Goal: Information Seeking & Learning: Check status

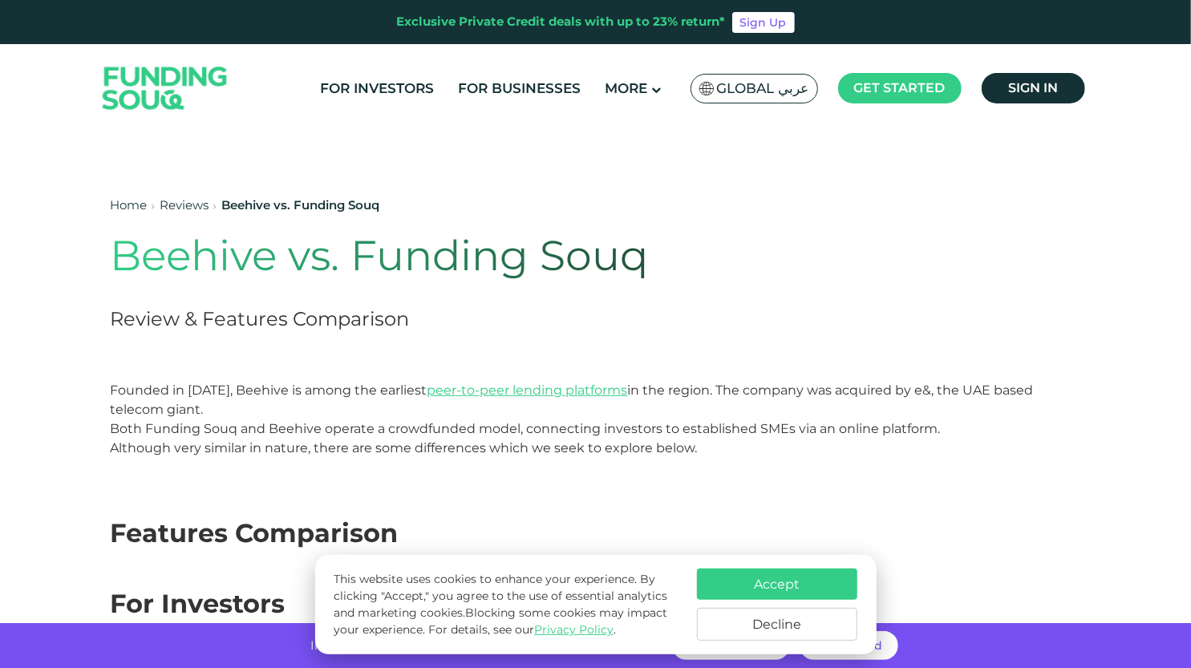
click at [784, 578] on button "Accept" at bounding box center [777, 584] width 160 height 31
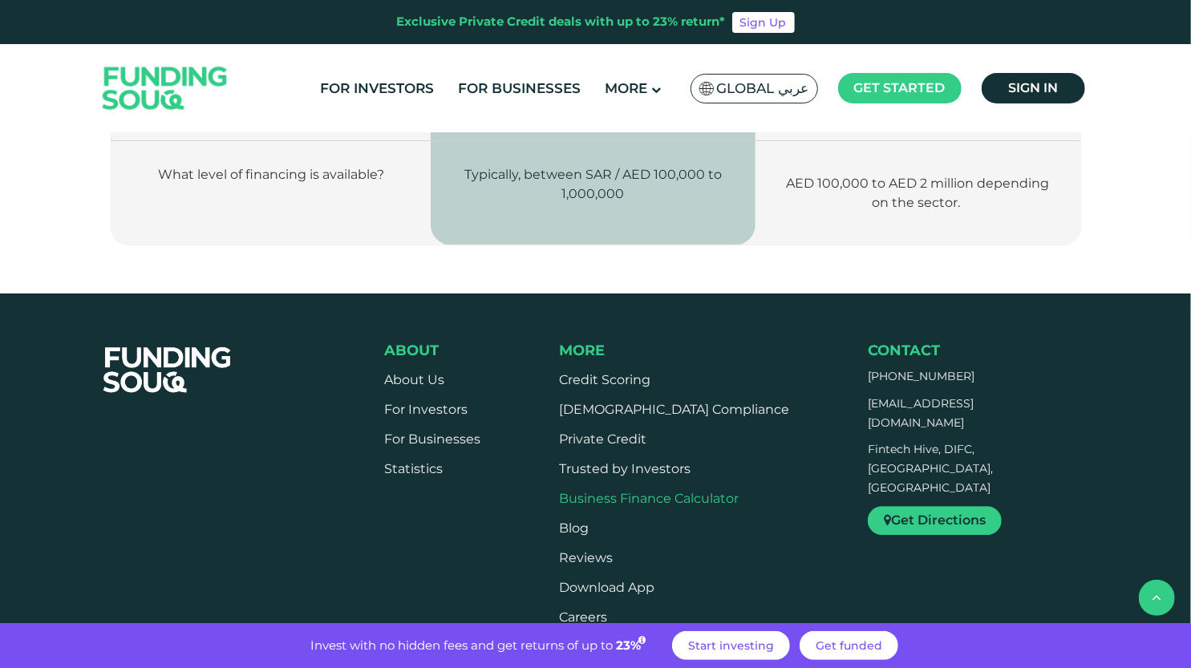
scroll to position [2567, 0]
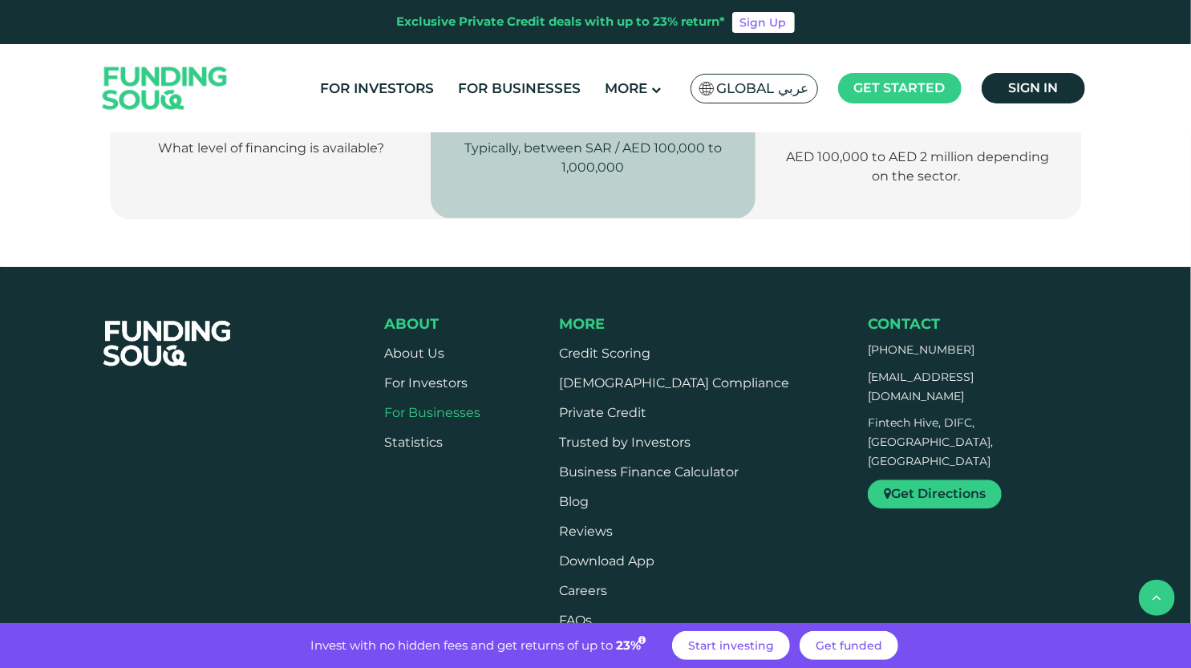
click at [457, 405] on link "For Businesses" at bounding box center [432, 412] width 96 height 15
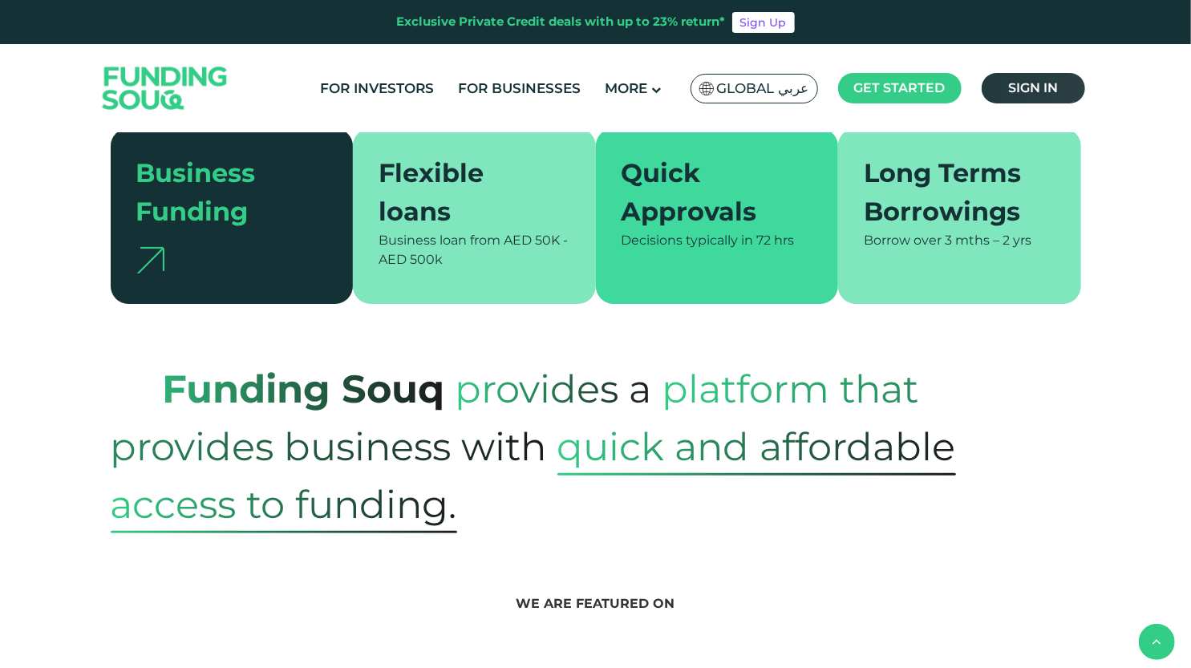
click at [1022, 92] on span "Sign in" at bounding box center [1033, 87] width 50 height 15
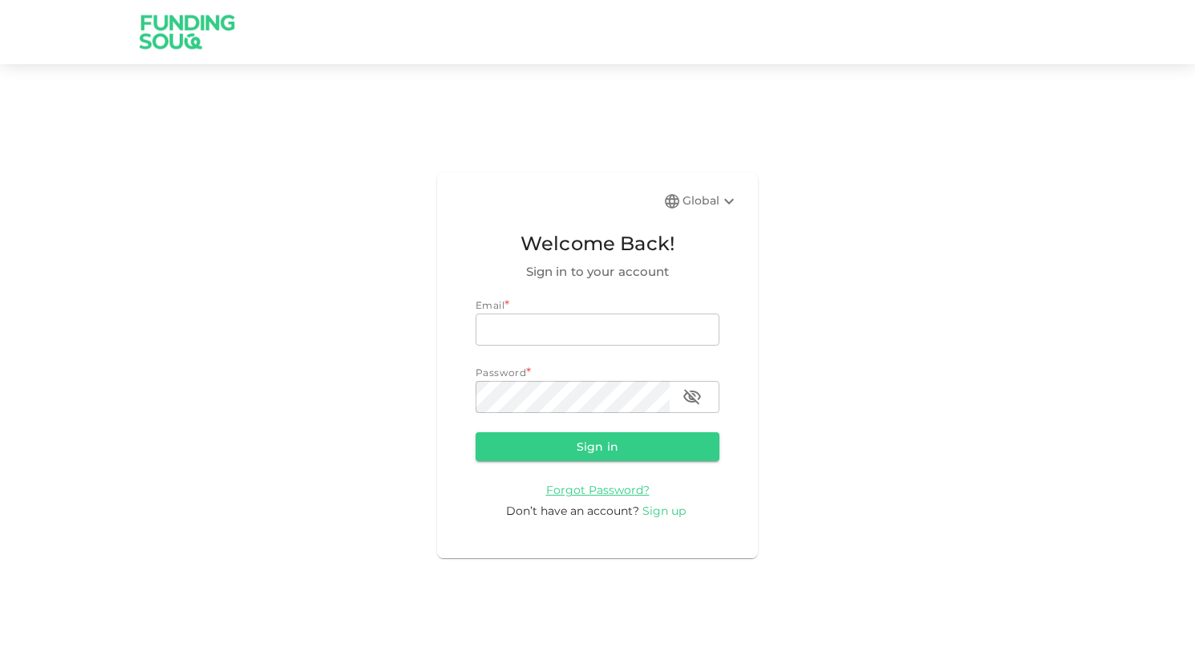
click at [654, 508] on span "Sign up" at bounding box center [663, 511] width 43 height 14
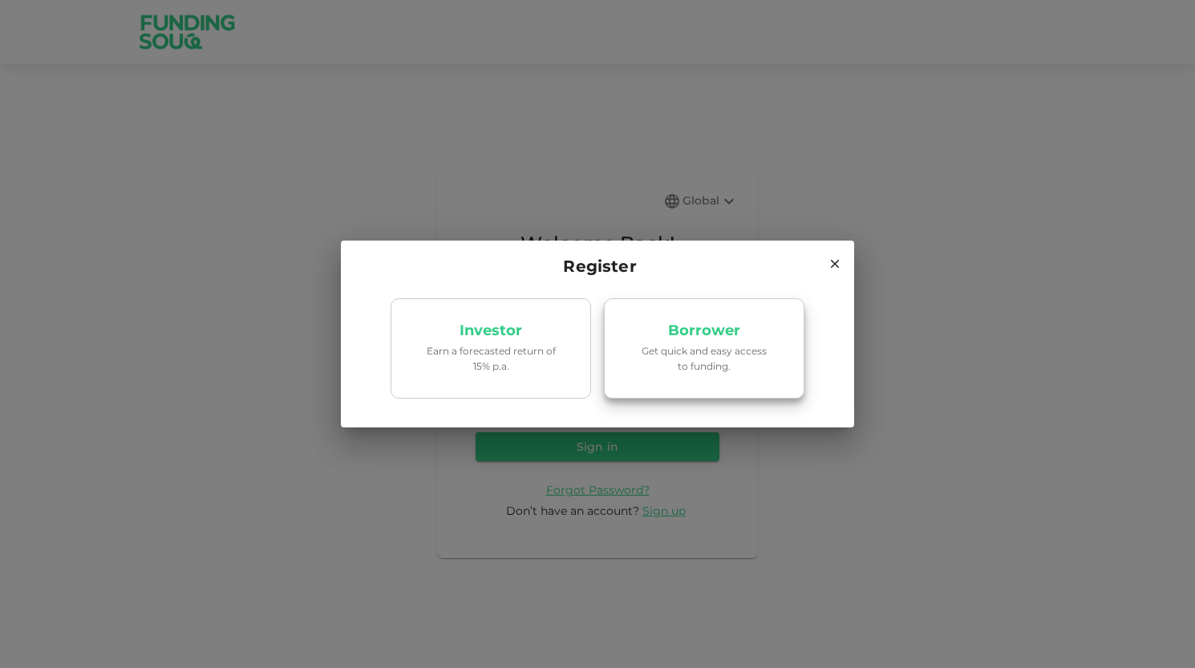
click at [698, 373] on p "Get quick and easy access to funding." at bounding box center [704, 358] width 136 height 30
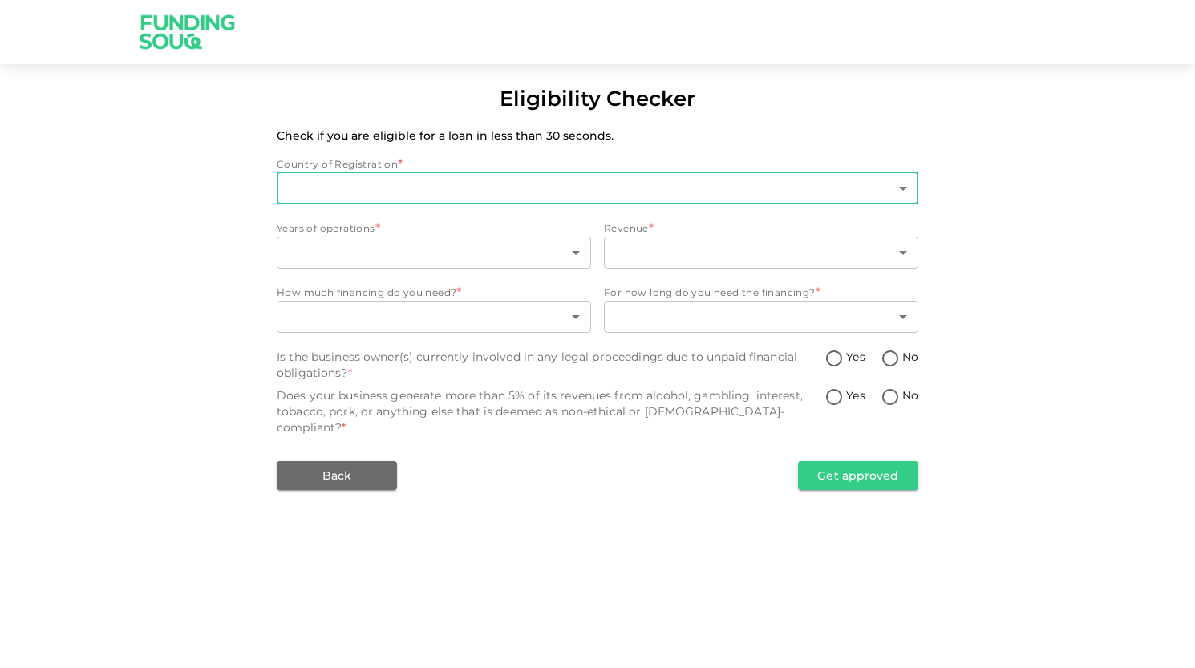
click at [322, 198] on body "Eligibility Checker Check if you are eligible for a loan in less than 30 second…" at bounding box center [597, 334] width 1195 height 668
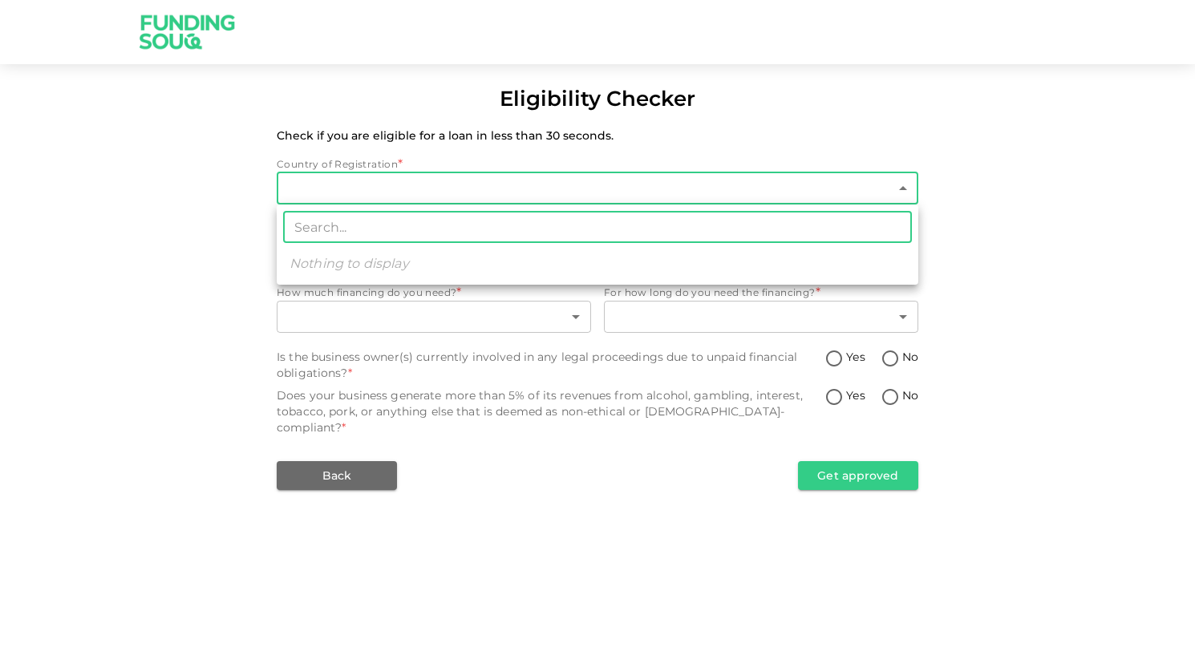
type input "1"
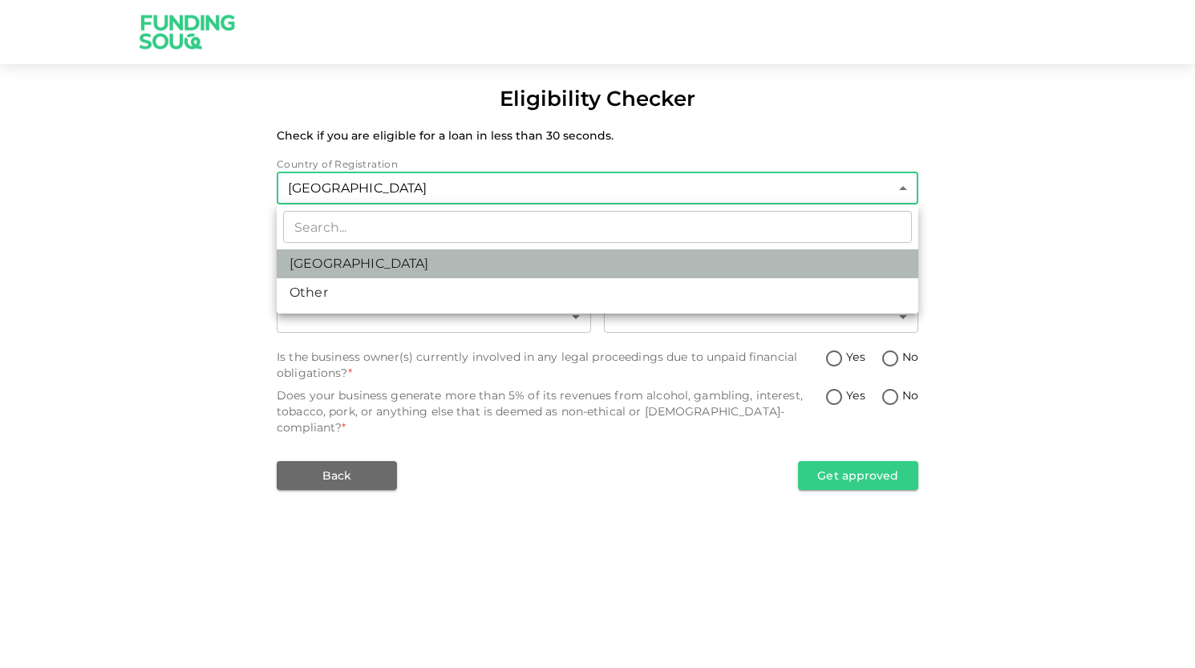
click at [343, 273] on li "[GEOGRAPHIC_DATA]" at bounding box center [598, 263] width 642 height 29
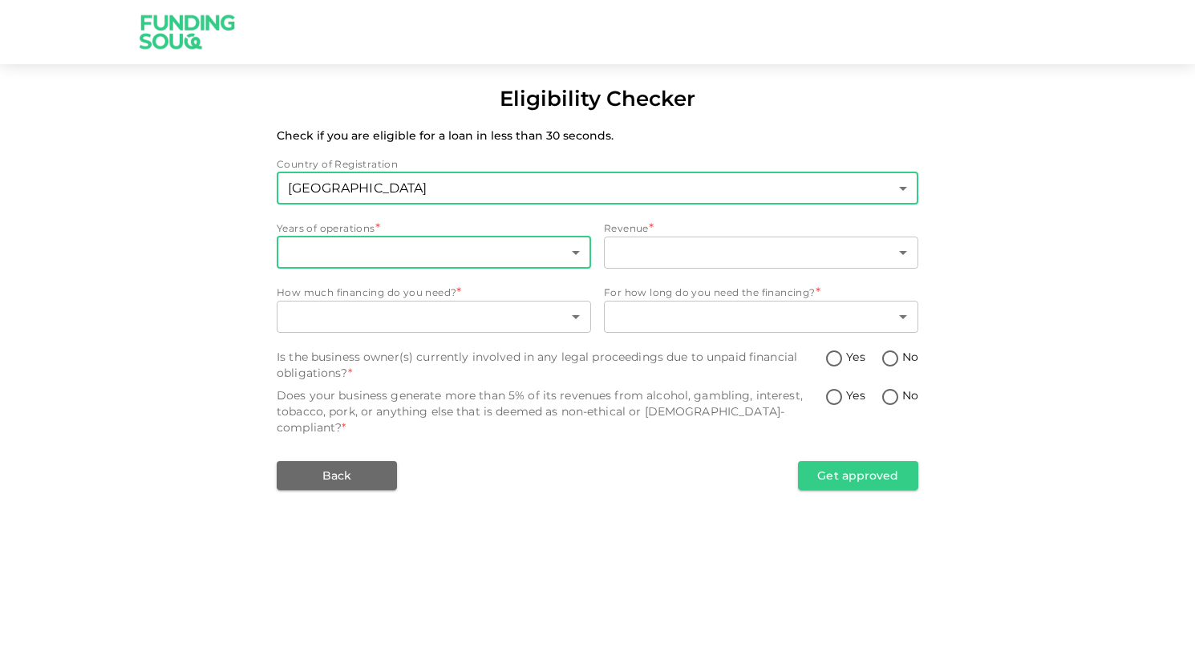
click at [339, 256] on body "Eligibility Checker Check if you are eligible for a loan in less than 30 second…" at bounding box center [597, 334] width 1195 height 668
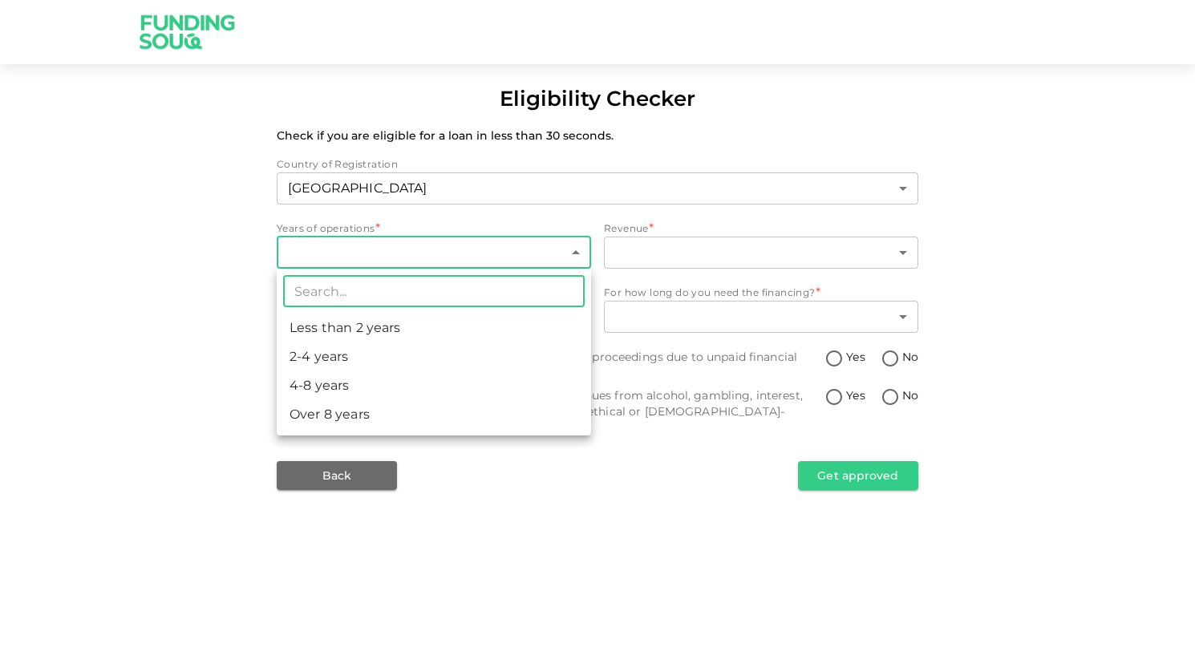
click at [377, 225] on div at bounding box center [597, 334] width 1195 height 668
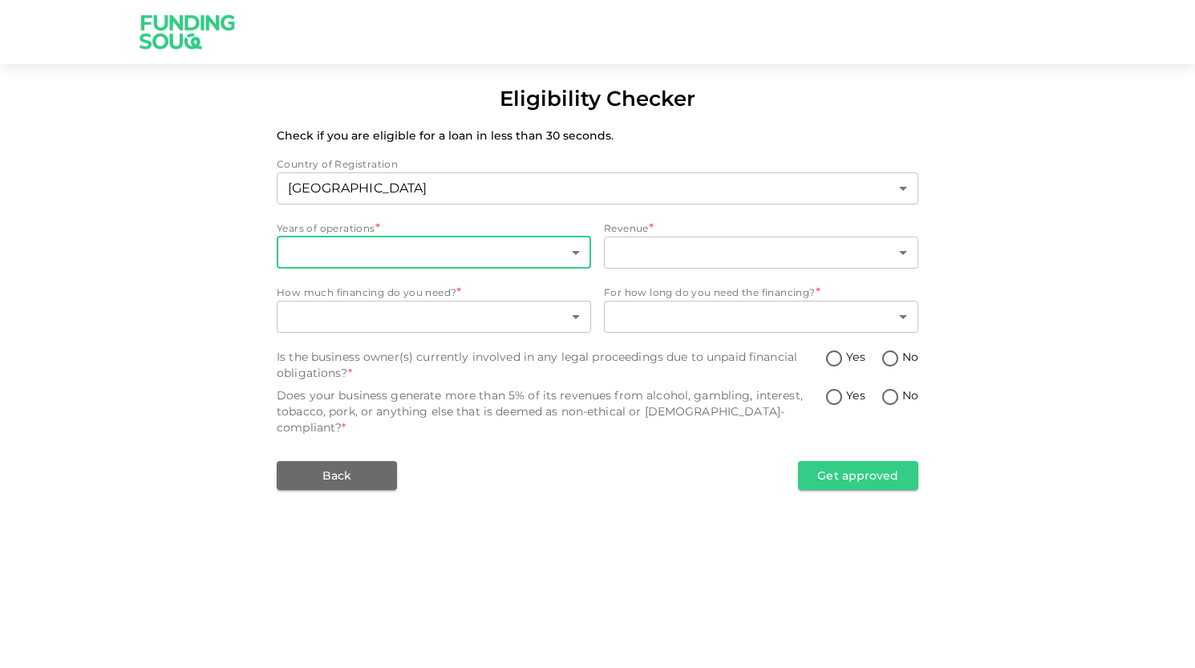
click at [377, 225] on span "*" at bounding box center [377, 229] width 5 height 22
click at [367, 225] on span "Years of operations" at bounding box center [326, 228] width 99 height 12
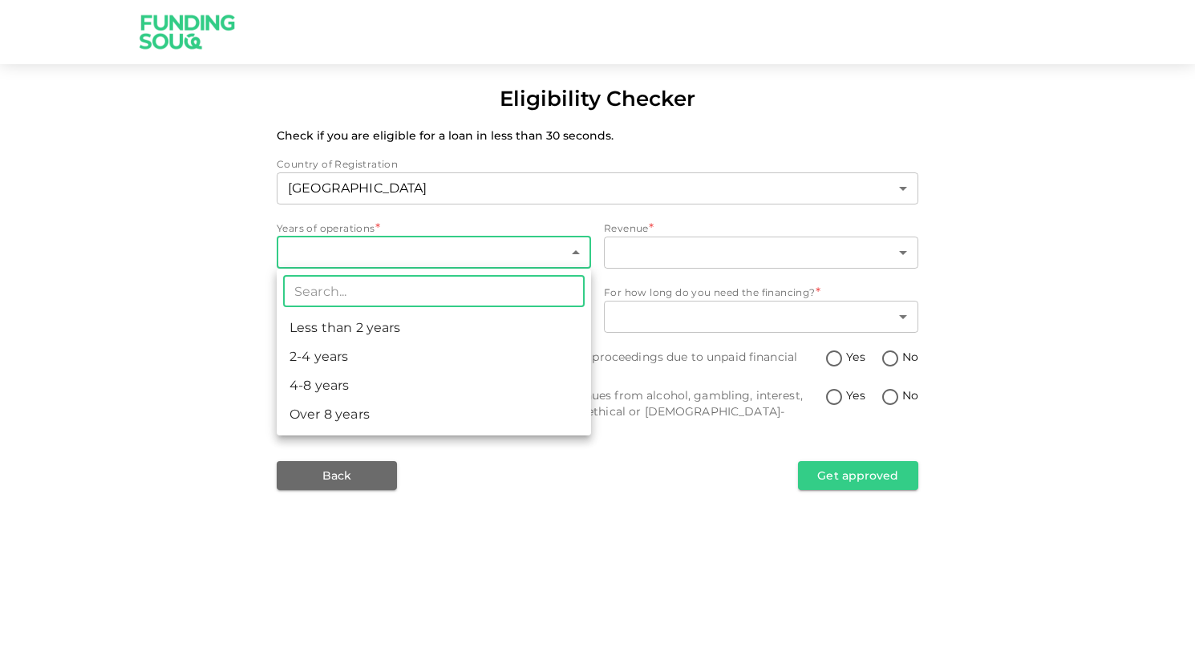
click at [366, 238] on body "Eligibility Checker Check if you are eligible for a loan in less than 30 second…" at bounding box center [597, 334] width 1195 height 668
click at [350, 355] on li "2-4 years" at bounding box center [434, 356] width 314 height 29
type input "2"
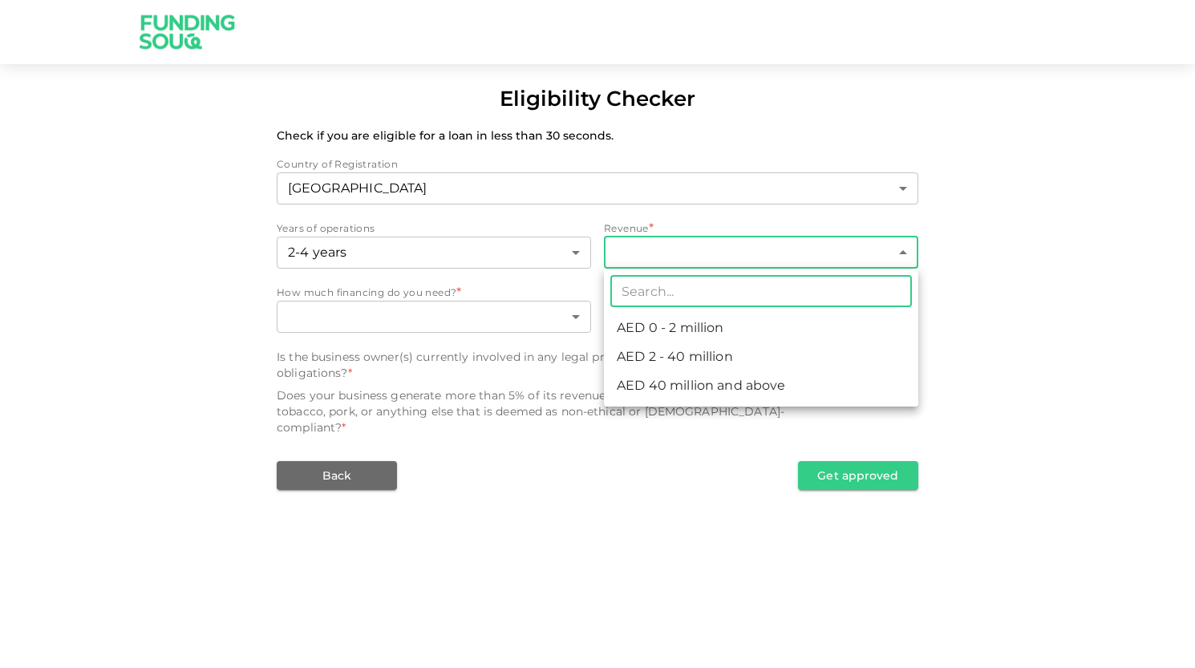
click at [654, 245] on body "Eligibility Checker Check if you are eligible for a loan in less than 30 second…" at bounding box center [597, 334] width 1195 height 668
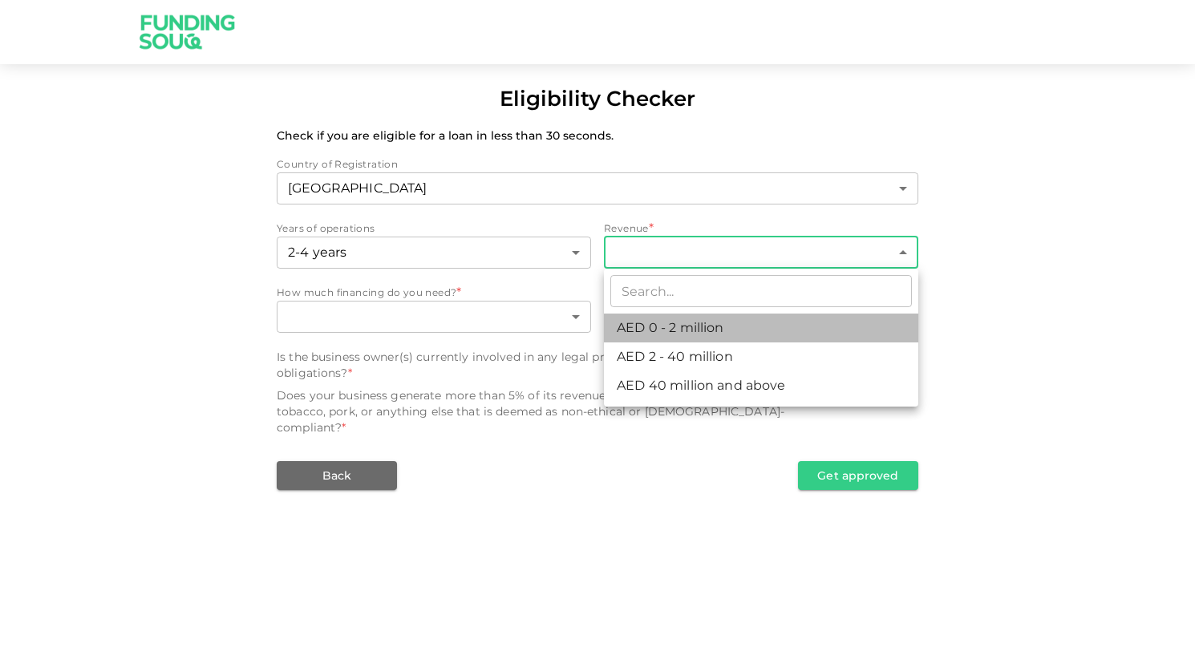
click at [676, 318] on li "AED 0 - 2 million" at bounding box center [761, 328] width 314 height 29
type input "1"
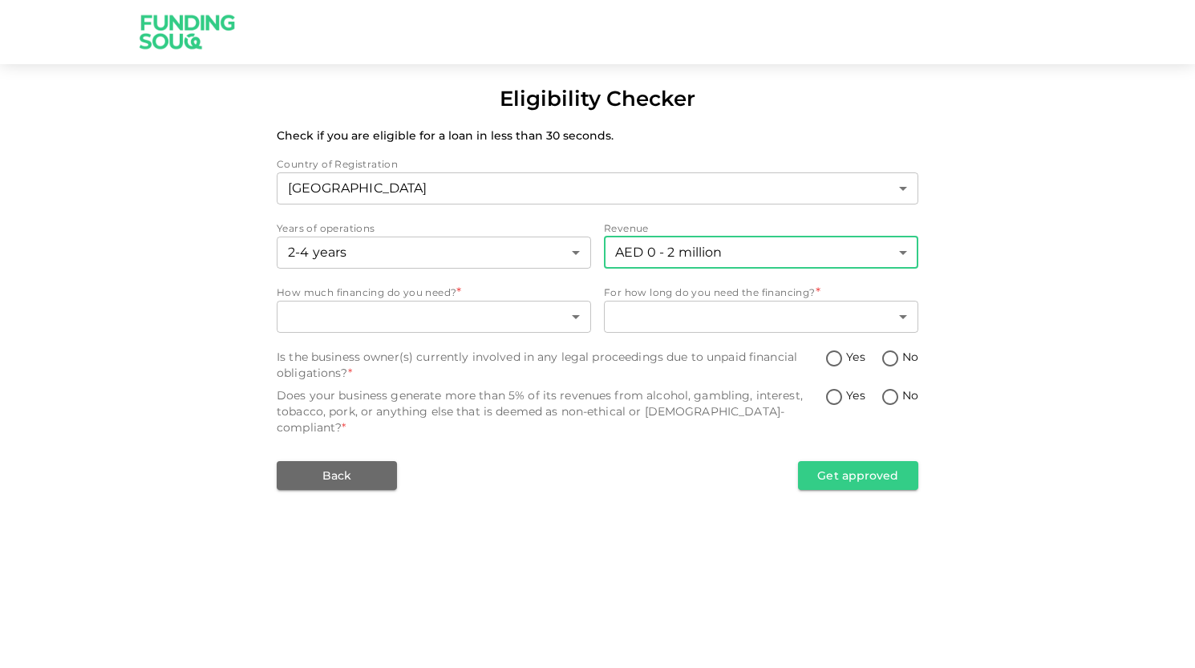
click at [637, 236] on body "Eligibility Checker Check if you are eligible for a loan in less than 30 second…" at bounding box center [597, 334] width 1195 height 668
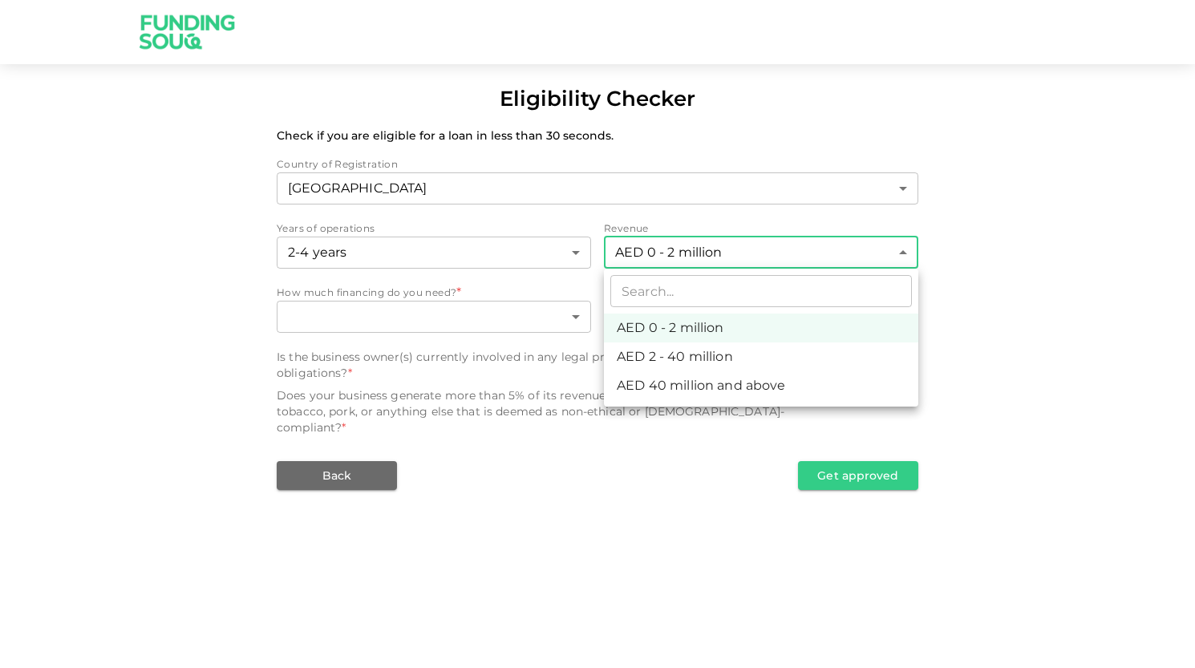
click at [401, 317] on div at bounding box center [597, 334] width 1195 height 668
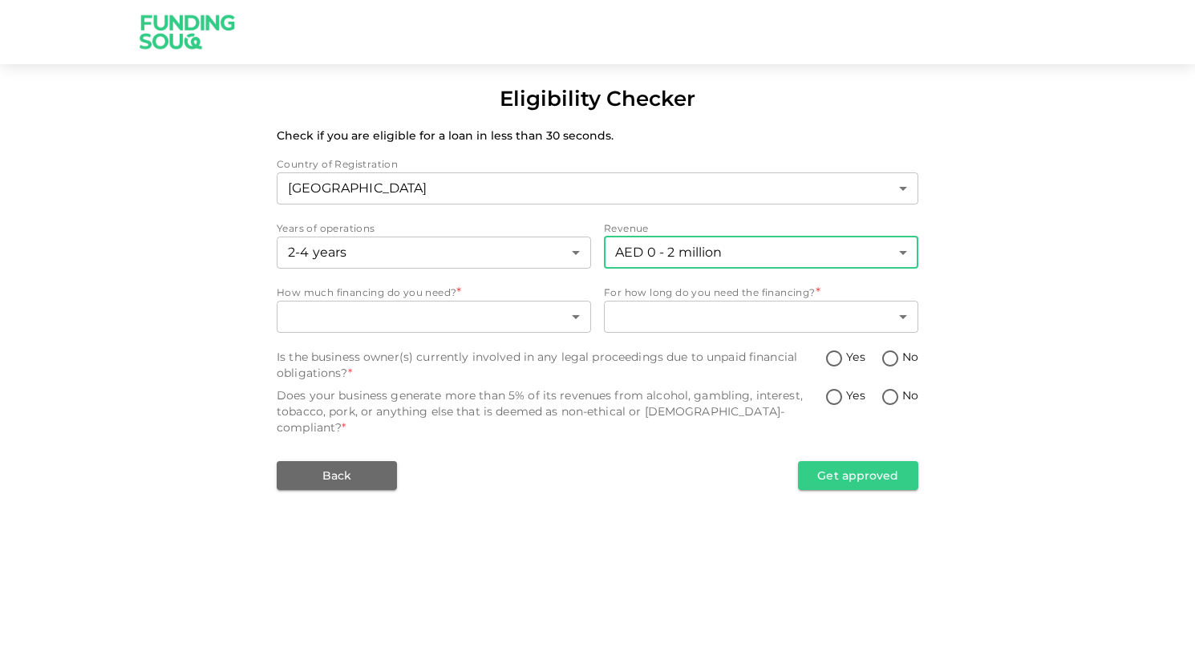
click at [401, 317] on body "Eligibility Checker Check if you are eligible for a loan in less than 30 second…" at bounding box center [597, 334] width 1195 height 668
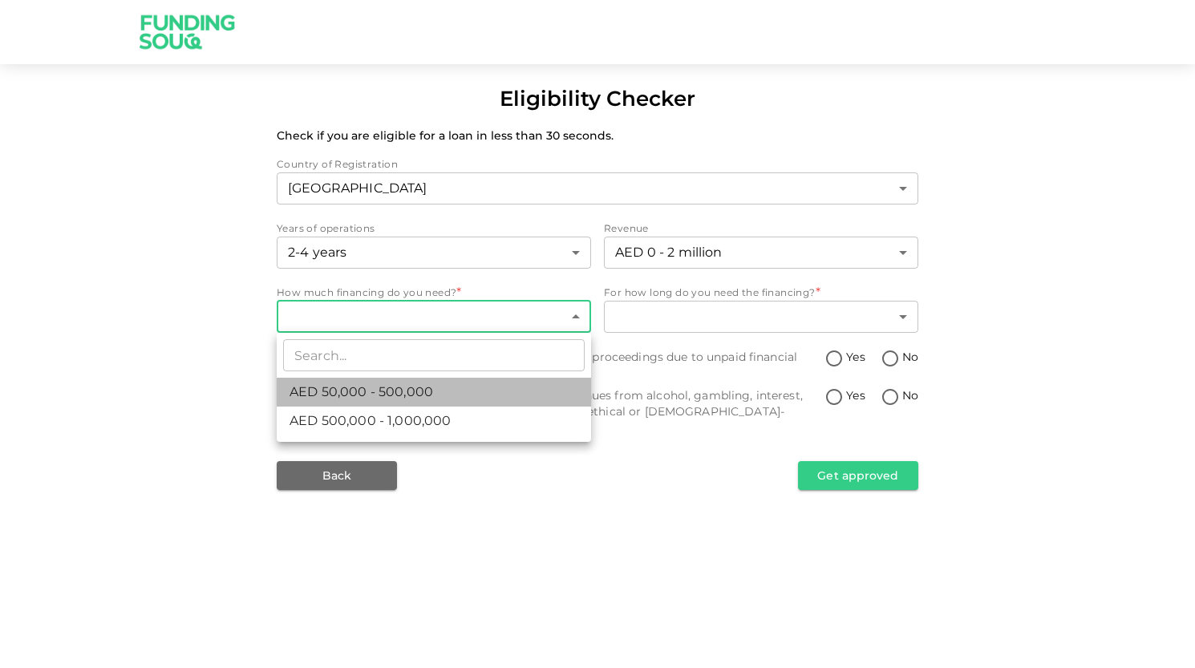
click at [399, 389] on span "AED 50,000 - 500,000" at bounding box center [362, 392] width 144 height 19
type input "1"
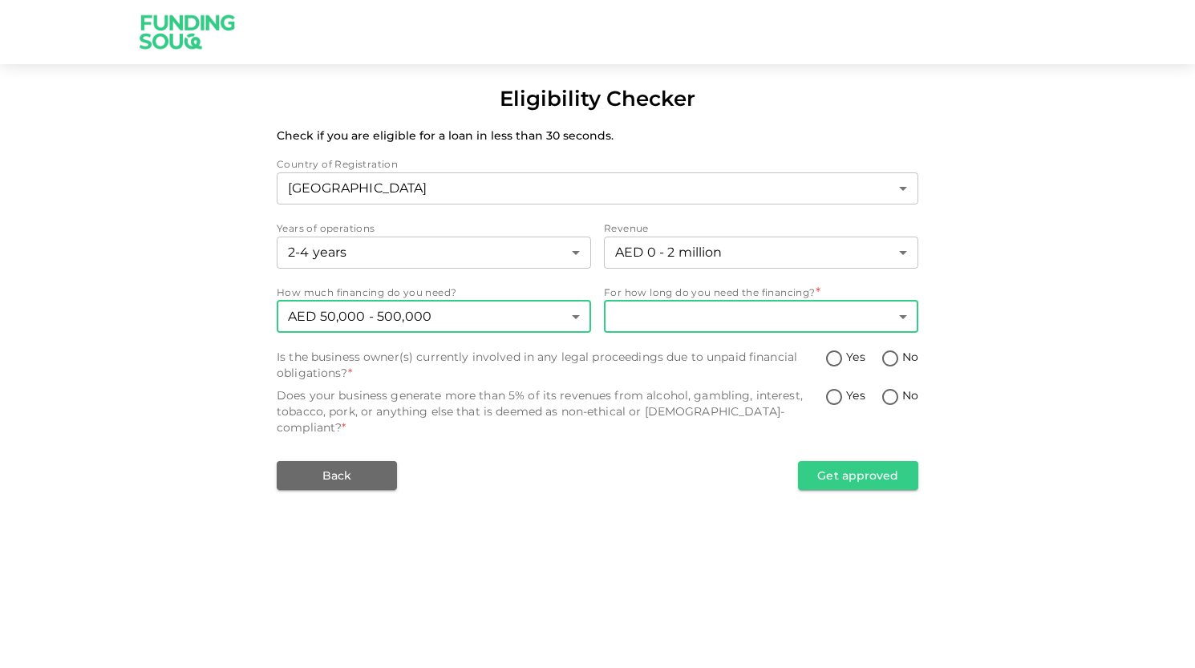
click at [797, 308] on body "Eligibility Checker Check if you are eligible for a loan in less than 30 second…" at bounding box center [597, 334] width 1195 height 668
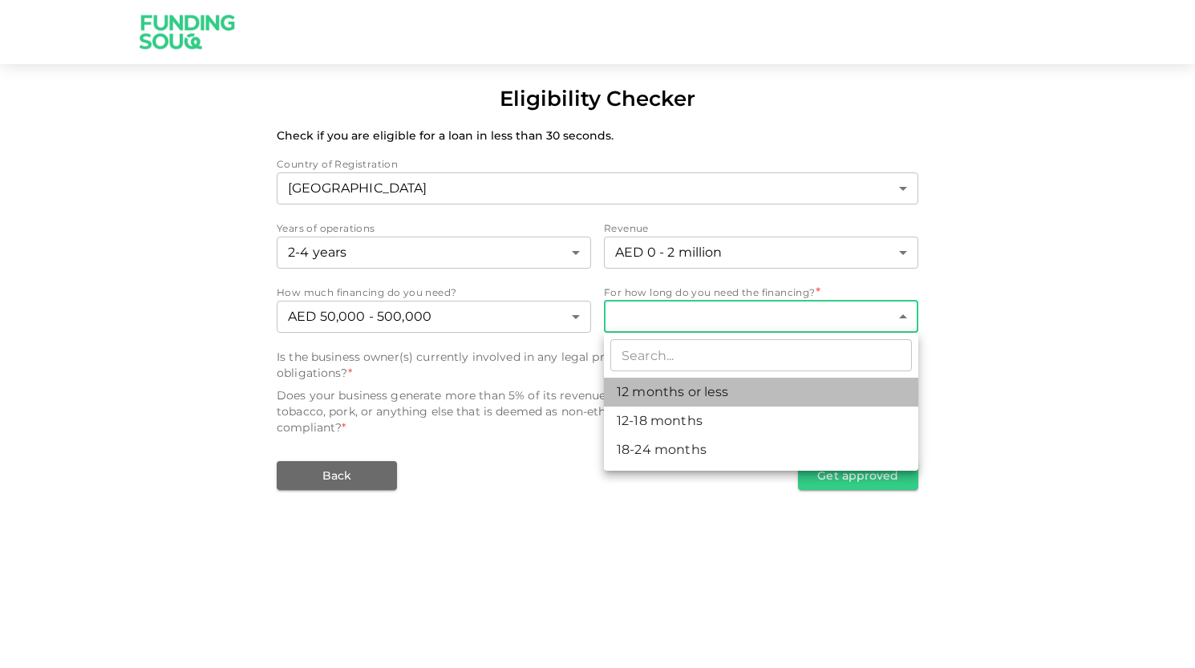
click at [731, 388] on li "12 months or less" at bounding box center [761, 392] width 314 height 29
type input "1"
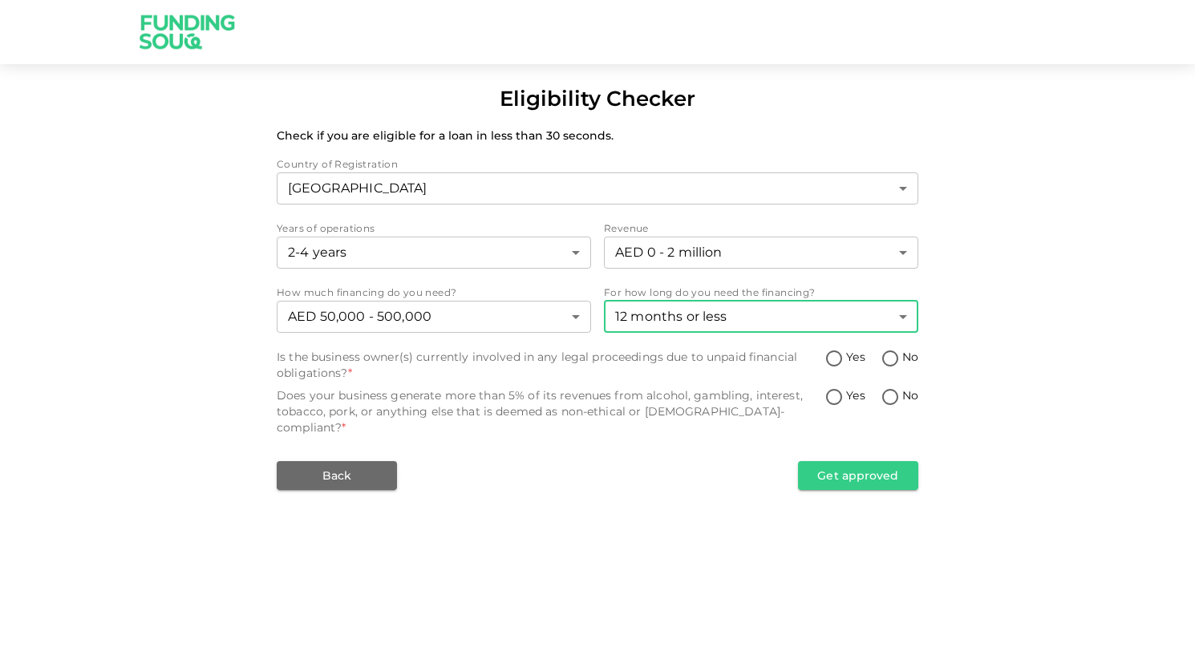
click at [836, 363] on input "Yes" at bounding box center [834, 360] width 24 height 22
radio input "true"
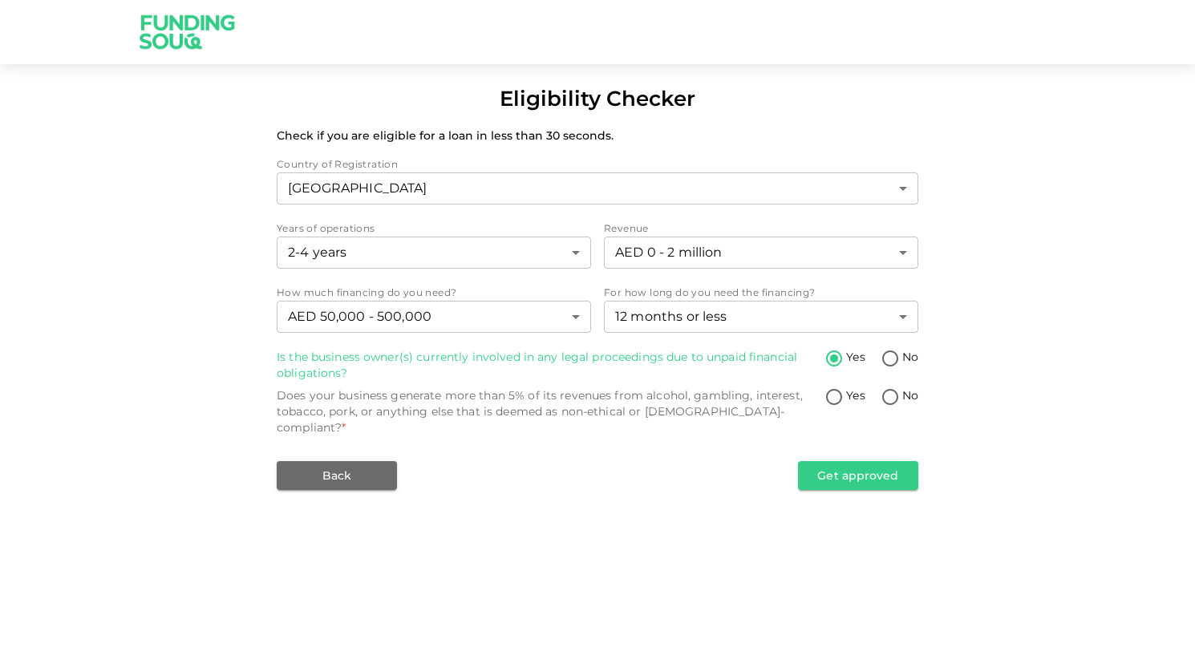
click at [831, 395] on input "Yes" at bounding box center [834, 398] width 24 height 22
radio input "true"
click at [833, 461] on button "Get approved" at bounding box center [858, 475] width 120 height 29
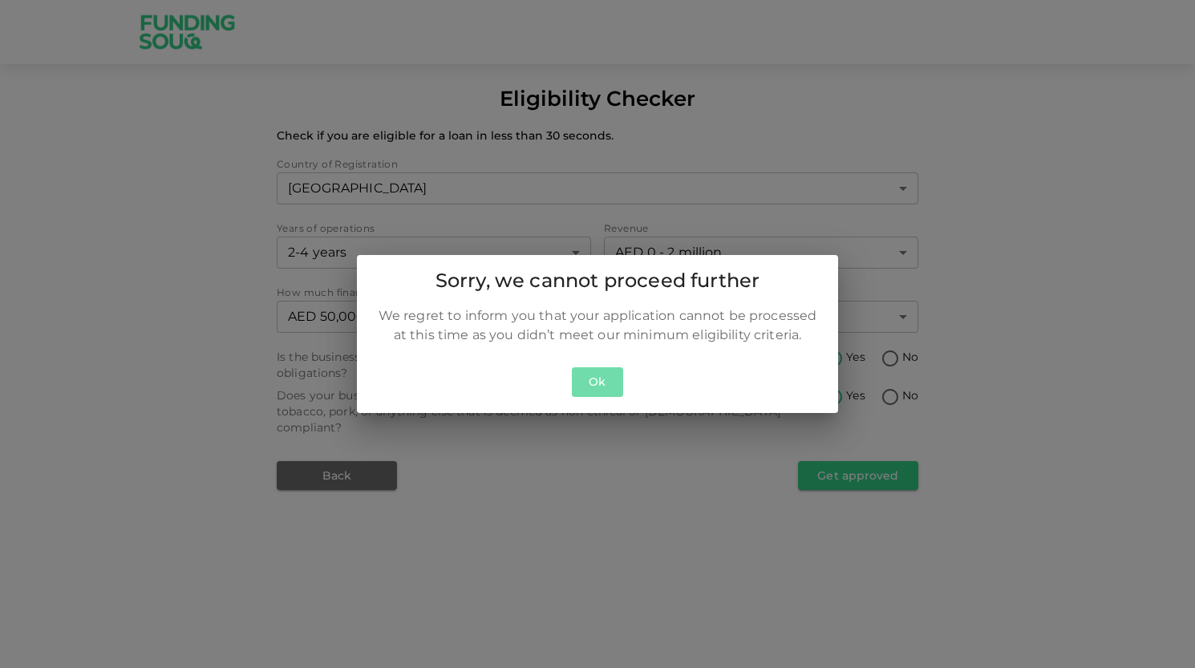
click at [577, 383] on button "Ok" at bounding box center [597, 382] width 51 height 30
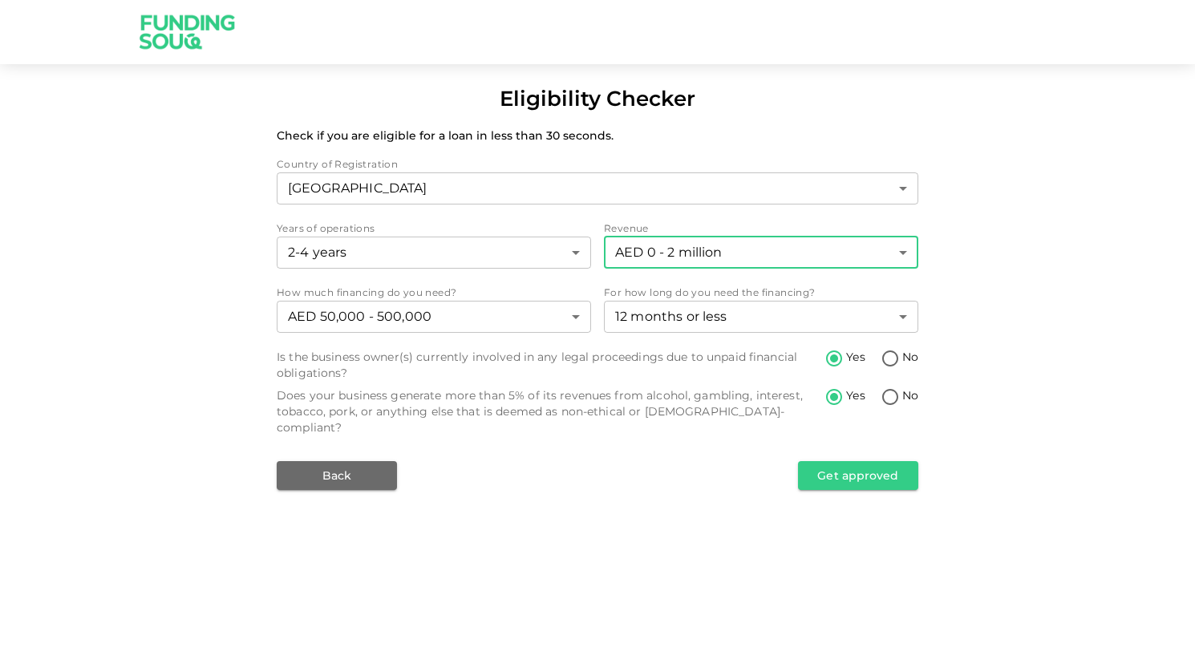
click at [713, 260] on body "Eligibility Checker Check if you are eligible for a loan in less than 30 second…" at bounding box center [597, 334] width 1195 height 668
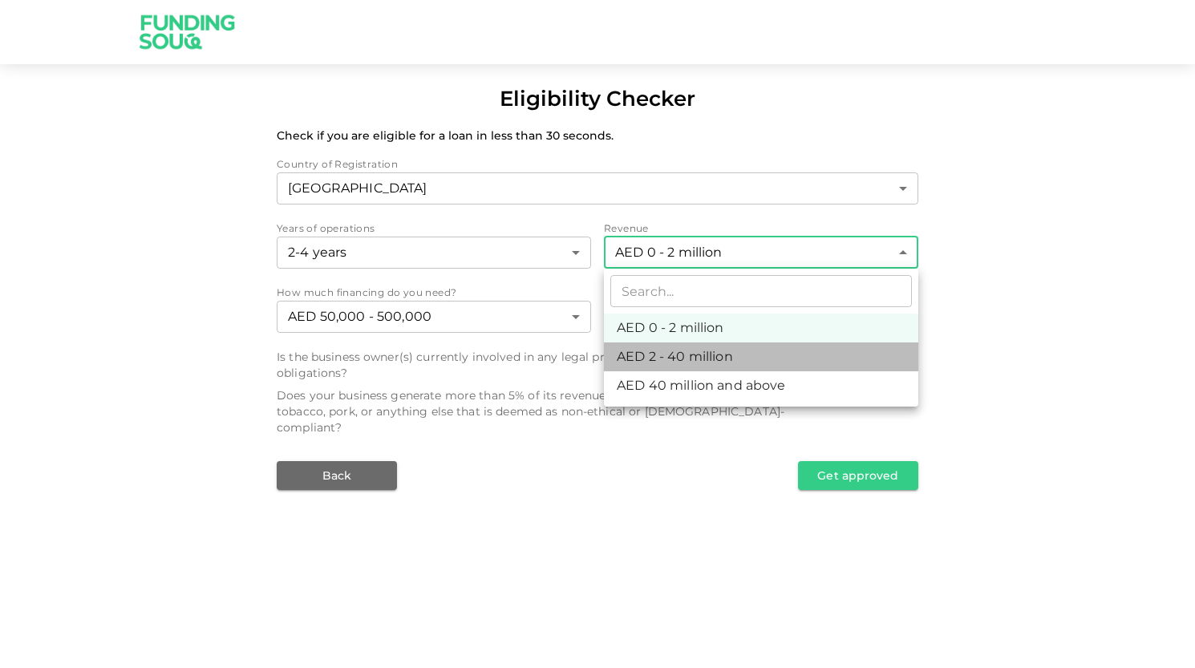
click at [702, 361] on li "AED 2 - 40 million" at bounding box center [761, 356] width 314 height 29
type input "2"
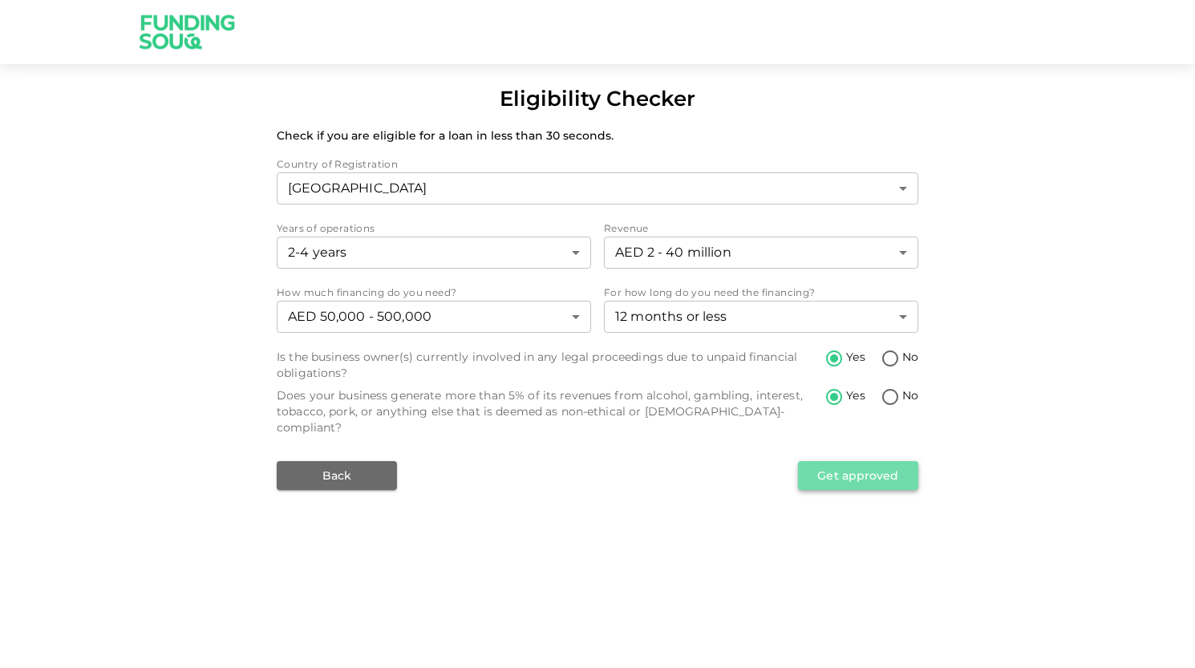
click at [837, 466] on button "Get approved" at bounding box center [858, 475] width 120 height 29
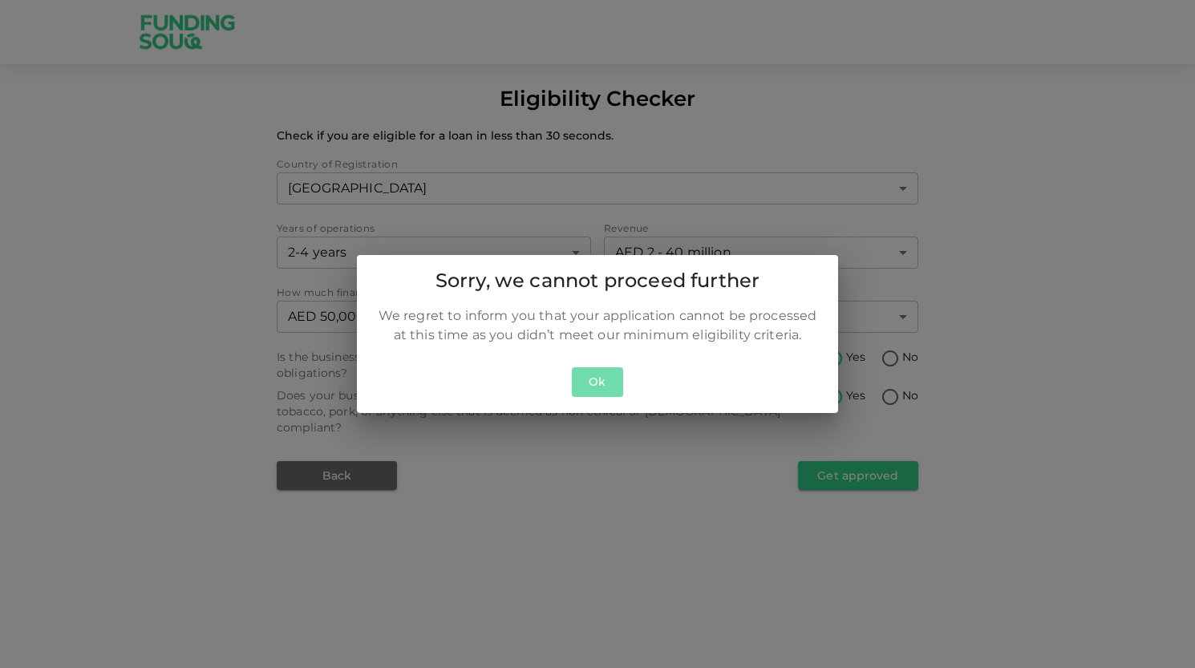
click at [613, 390] on button "Ok" at bounding box center [597, 382] width 51 height 30
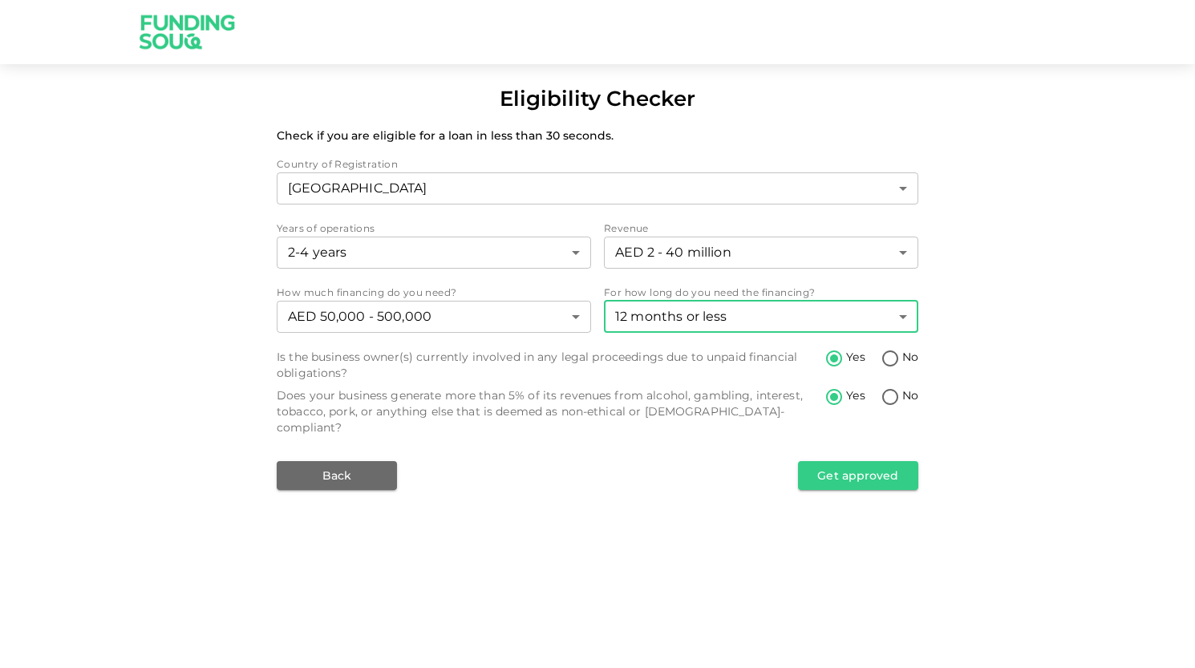
click at [640, 321] on body "Eligibility Checker Check if you are eligible for a loan in less than 30 second…" at bounding box center [597, 334] width 1195 height 668
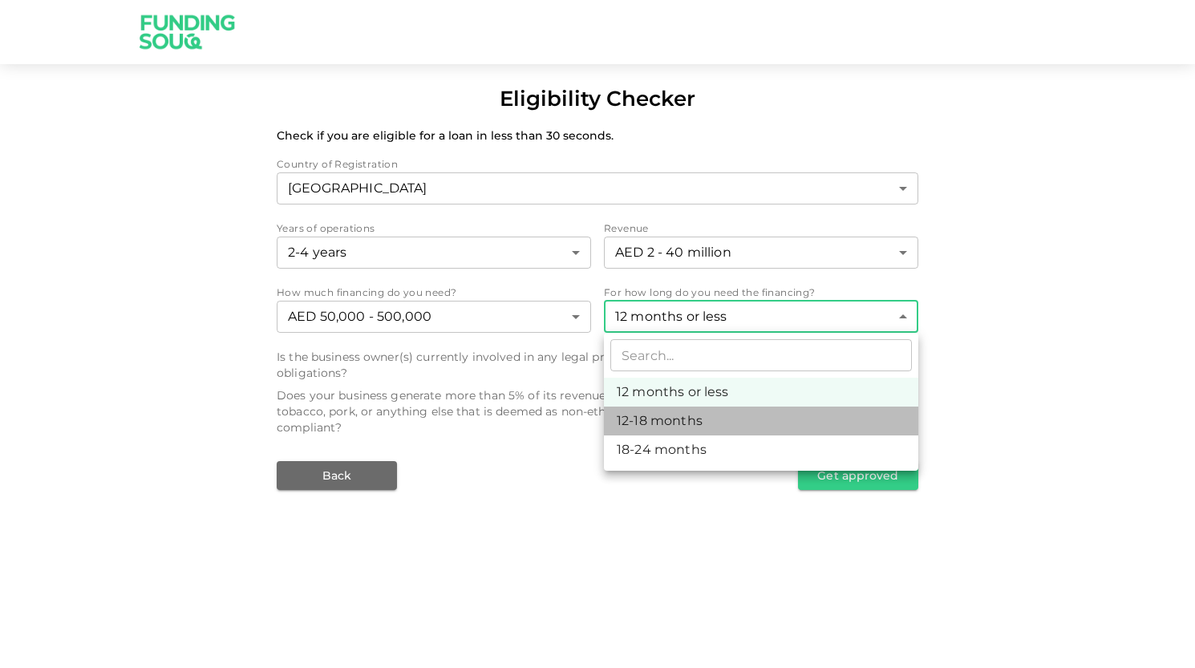
click at [642, 416] on li "12-18 months" at bounding box center [761, 421] width 314 height 29
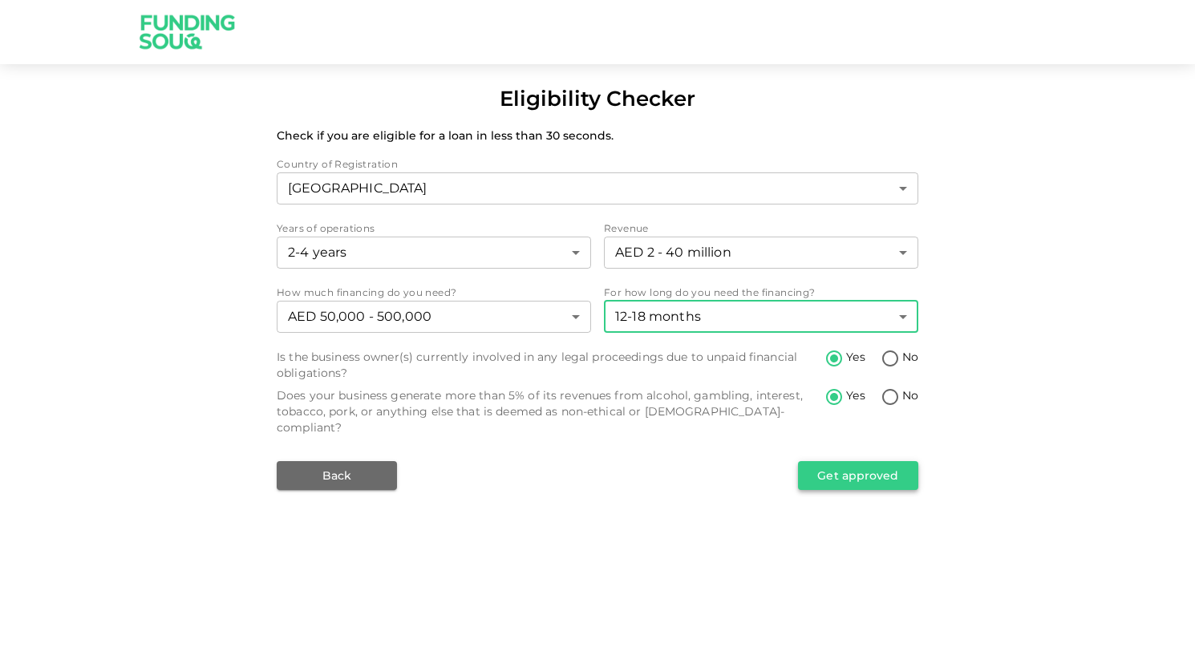
click at [818, 461] on button "Get approved" at bounding box center [858, 475] width 120 height 29
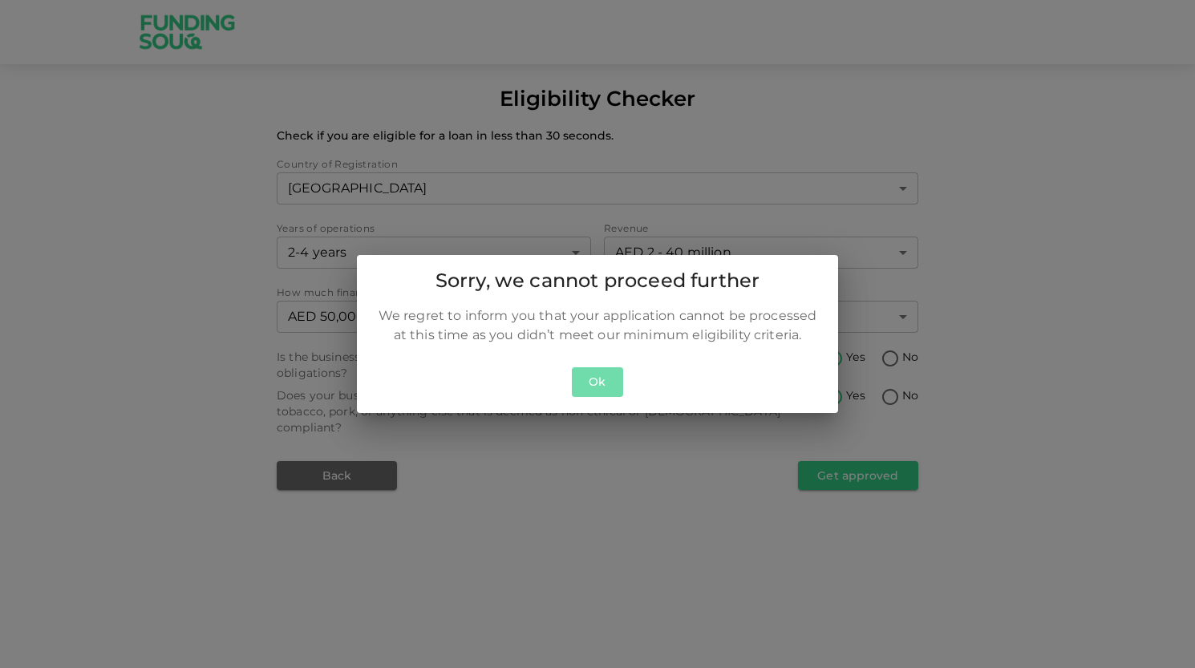
click at [590, 377] on button "Ok" at bounding box center [597, 382] width 51 height 30
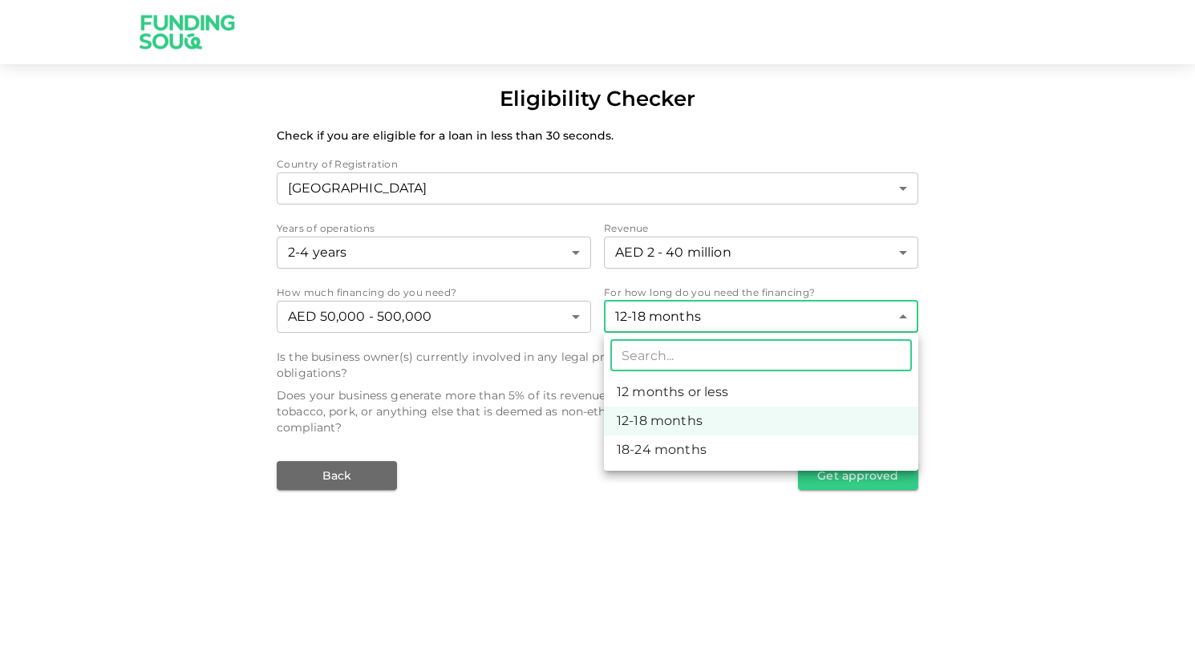
click at [658, 301] on body "Eligibility Checker Check if you are eligible for a loan in less than 30 second…" at bounding box center [597, 334] width 1195 height 668
click at [638, 383] on li "12 months or less" at bounding box center [761, 392] width 314 height 29
type input "1"
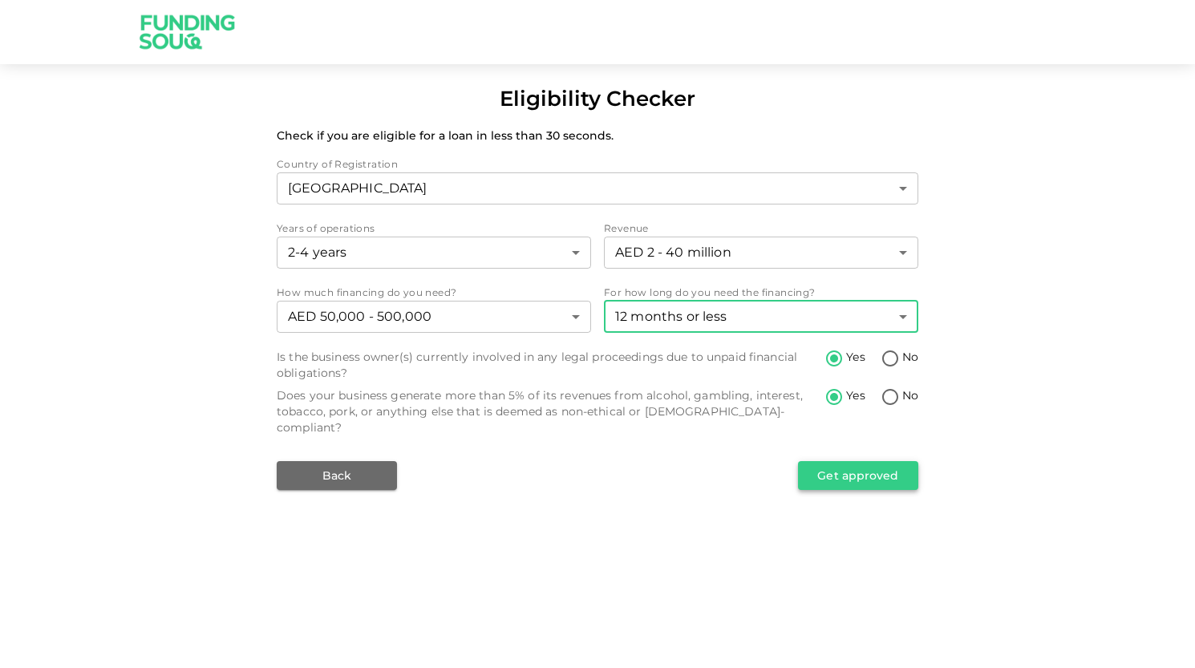
click at [797, 461] on div "Back Get approved" at bounding box center [598, 475] width 642 height 29
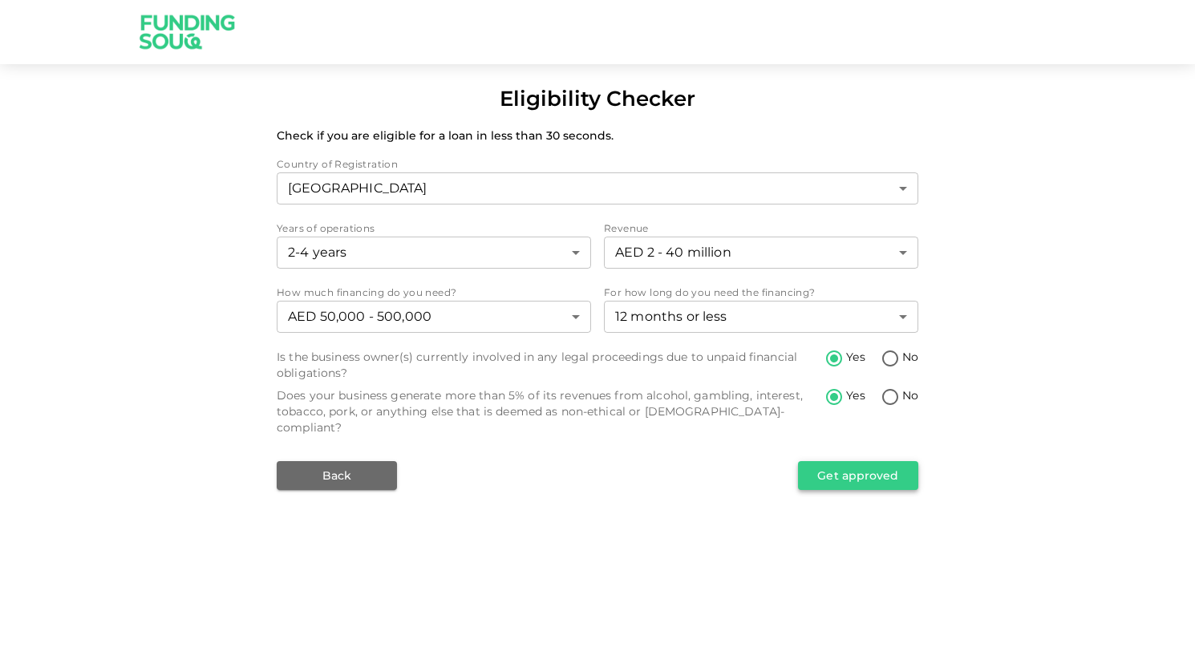
click at [817, 461] on button "Get approved" at bounding box center [858, 475] width 120 height 29
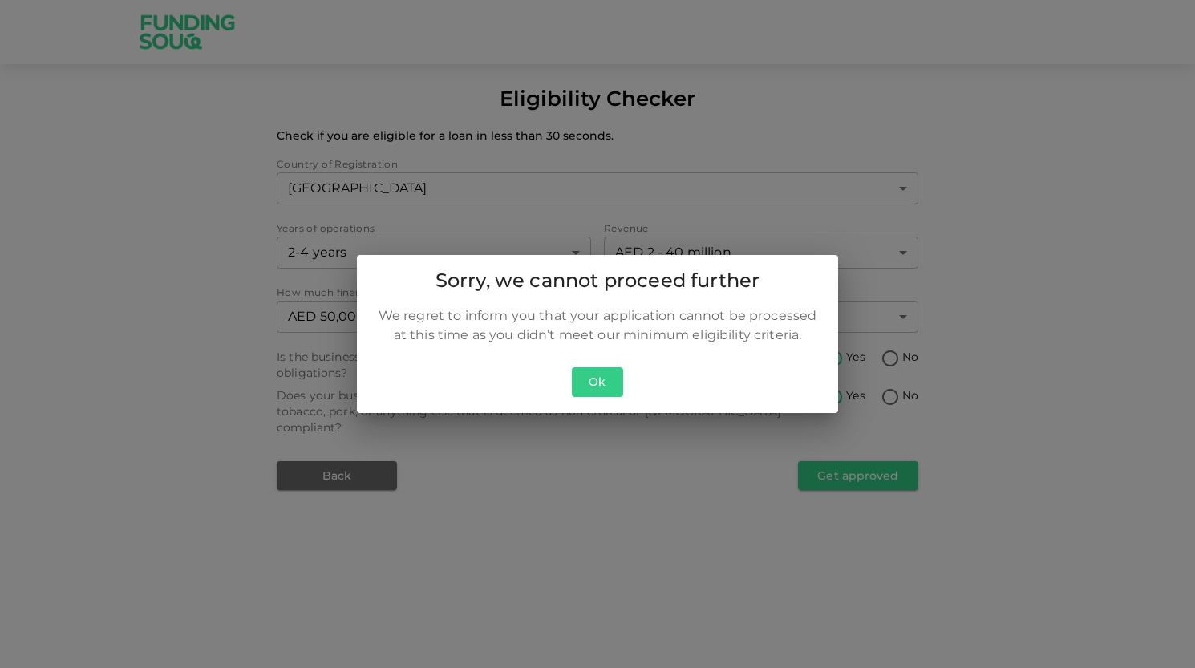
click at [602, 379] on button "Ok" at bounding box center [597, 382] width 51 height 30
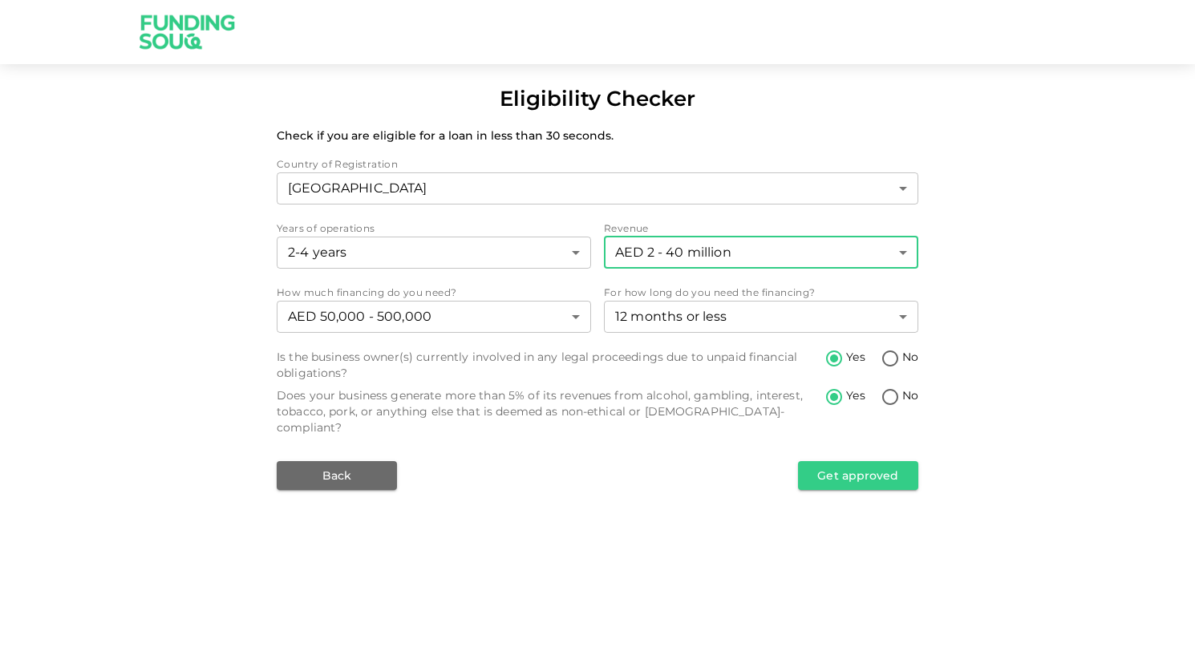
click at [646, 245] on body "Eligibility Checker Check if you are eligible for a loan in less than 30 second…" at bounding box center [597, 334] width 1195 height 668
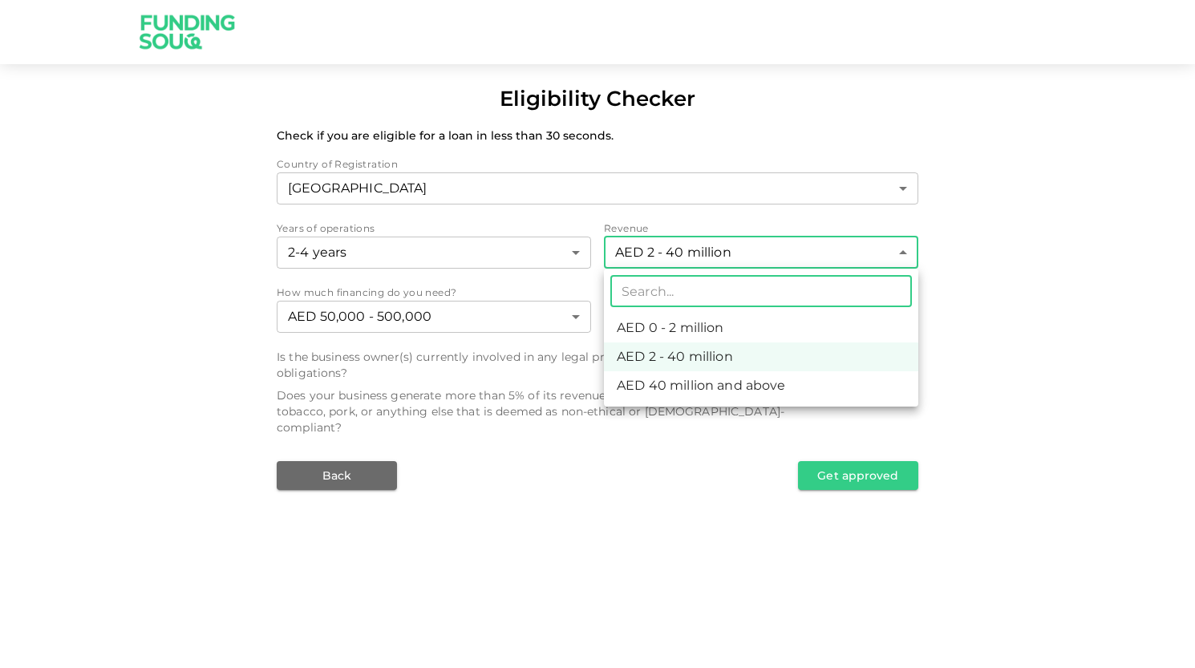
click at [624, 331] on li "AED 0 - 2 million" at bounding box center [761, 328] width 314 height 29
type input "1"
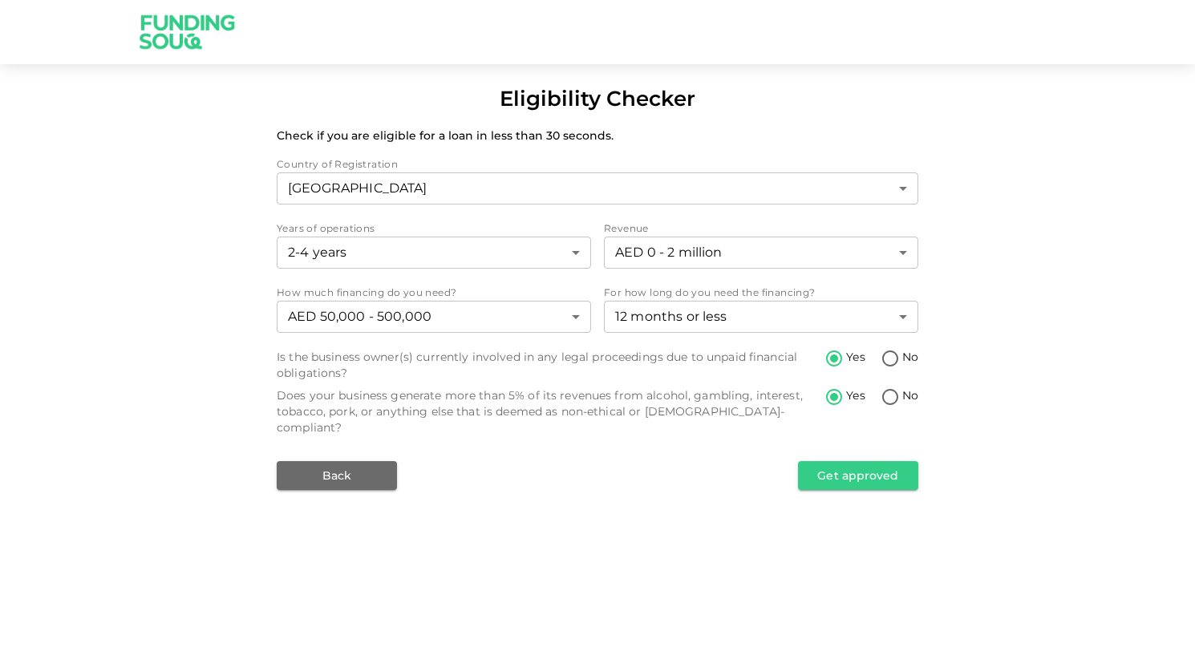
click at [881, 476] on div "Eligibility Checker Check if you are eligible for a loan in less than 30 second…" at bounding box center [597, 334] width 1195 height 668
click at [880, 467] on button "Get approved" at bounding box center [858, 475] width 120 height 29
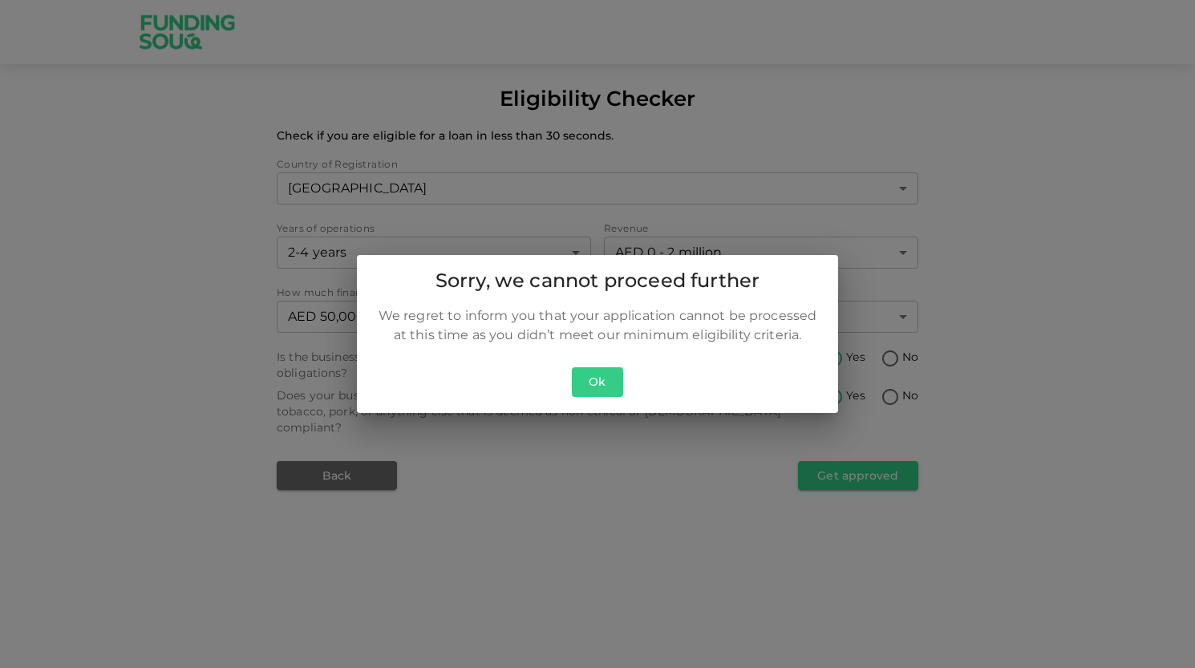
click at [589, 375] on button "Ok" at bounding box center [597, 382] width 51 height 30
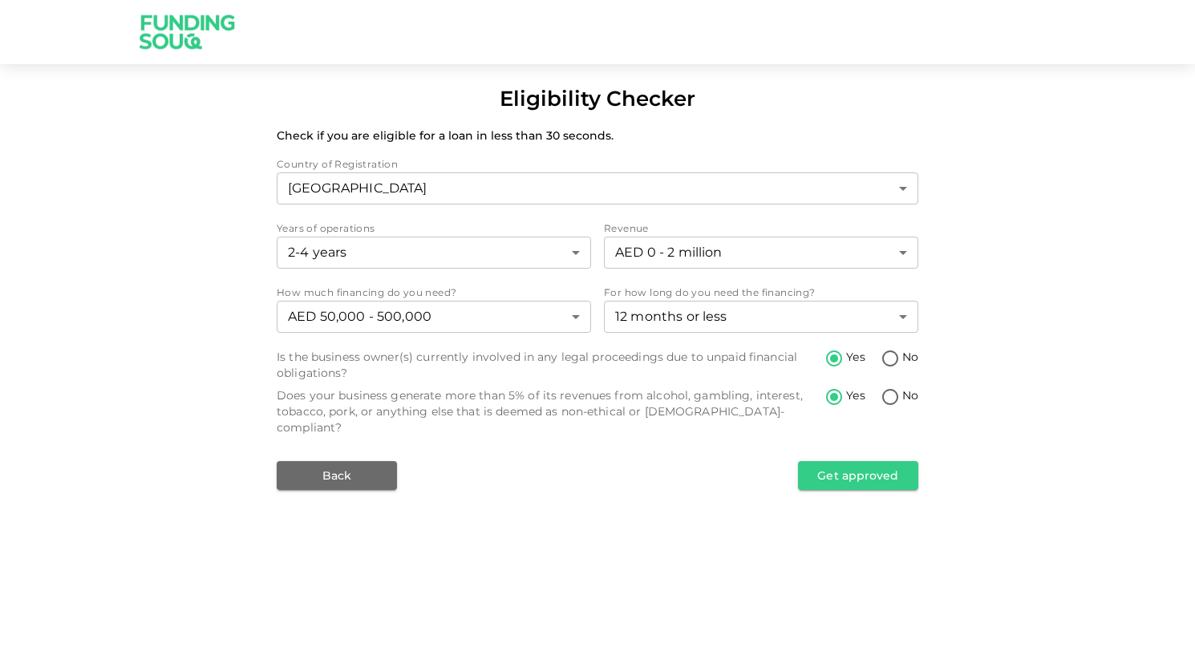
click at [364, 437] on div "Country of Registration [GEOGRAPHIC_DATA] 1 ​ Years of operations 2-4 years 2 ​…" at bounding box center [598, 323] width 642 height 334
click at [353, 465] on button "Back" at bounding box center [337, 475] width 120 height 29
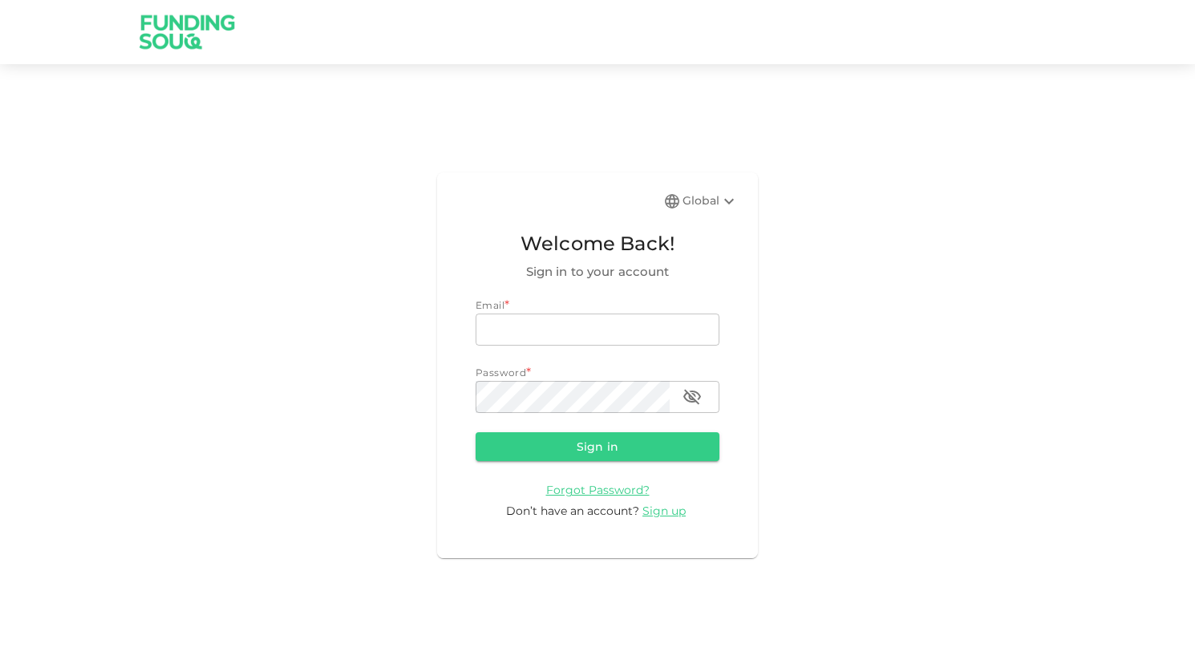
click at [695, 204] on div "Global" at bounding box center [711, 201] width 56 height 19
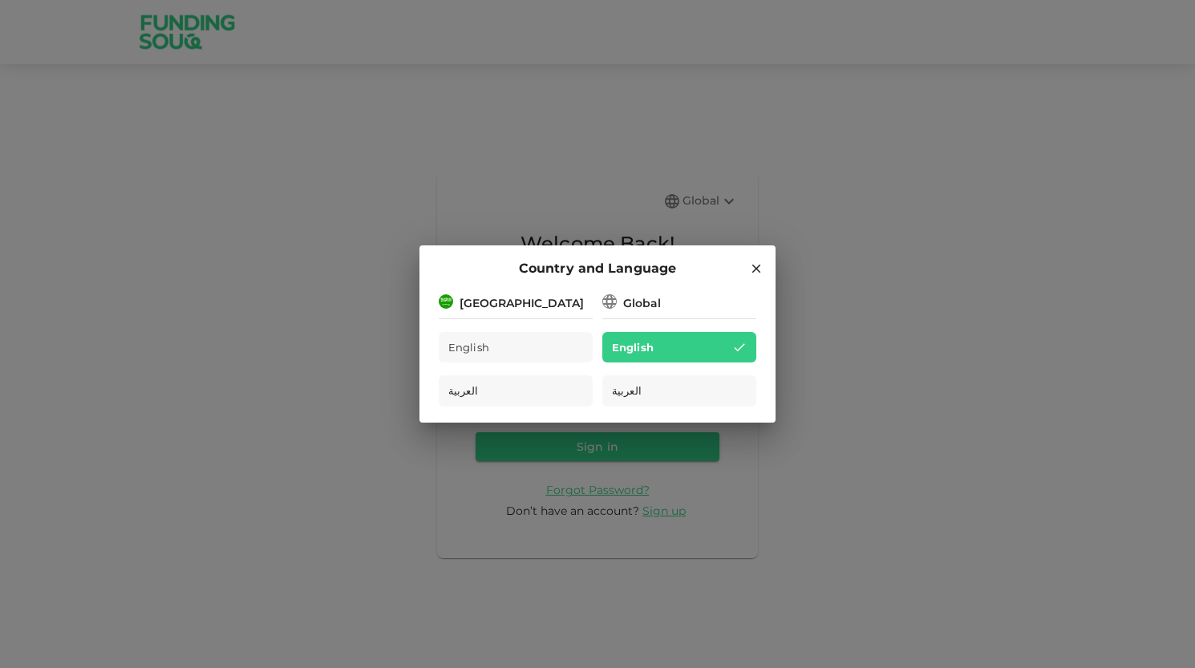
click at [695, 205] on div "Country and Language [GEOGRAPHIC_DATA] English العربية Global English العربية" at bounding box center [597, 334] width 1195 height 668
